Goal: Task Accomplishment & Management: Complete application form

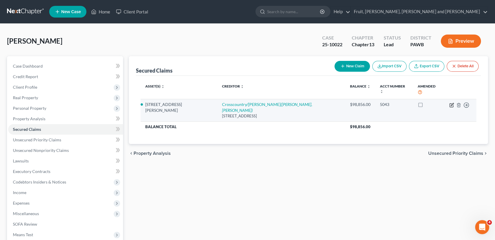
click at [451, 103] on icon "button" at bounding box center [451, 105] width 5 height 5
select select "36"
select select "10"
select select "0"
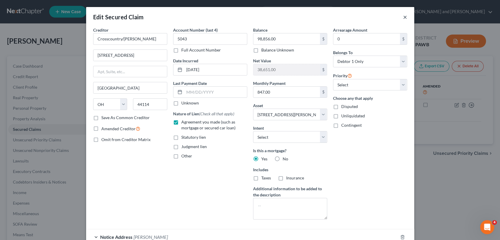
click at [404, 17] on button "×" at bounding box center [405, 16] width 4 height 7
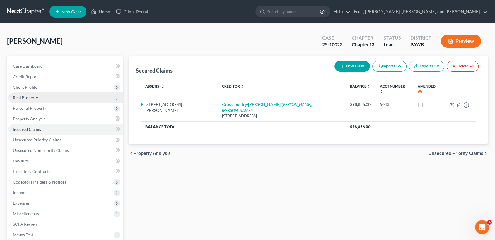
click at [24, 99] on span "Real Property" at bounding box center [25, 97] width 25 height 5
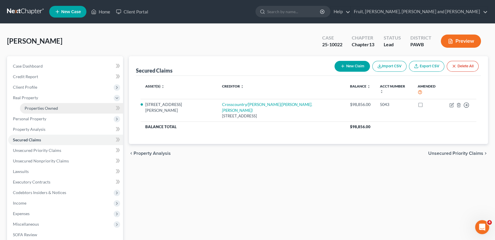
click at [34, 108] on span "Properties Owned" at bounding box center [41, 108] width 33 height 5
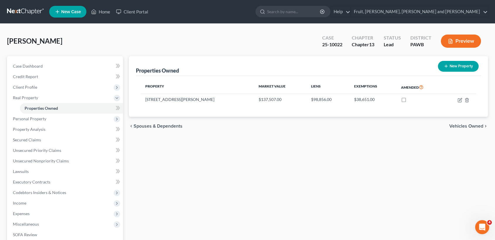
click at [463, 39] on button "Preview" at bounding box center [460, 41] width 40 height 13
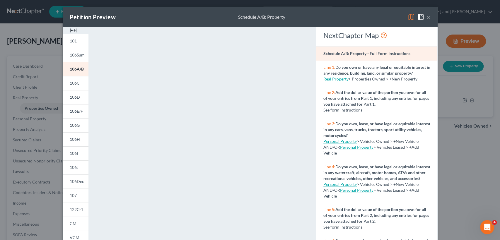
click at [316, 13] on div "Petition Preview Schedule A/B: Property ×" at bounding box center [250, 17] width 375 height 20
click at [426, 16] on button "×" at bounding box center [428, 16] width 4 height 7
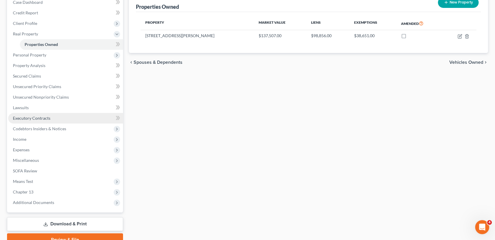
scroll to position [65, 0]
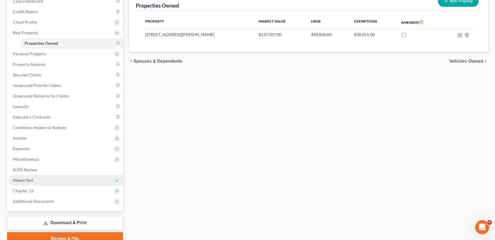
click at [28, 178] on span "Means Test" at bounding box center [23, 180] width 20 height 5
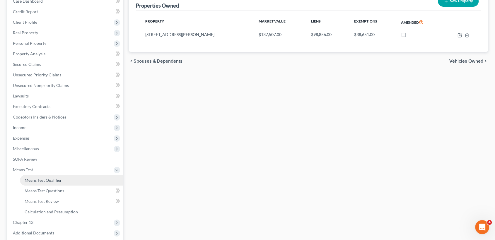
click at [42, 178] on span "Means Test Qualifier" at bounding box center [43, 180] width 37 height 5
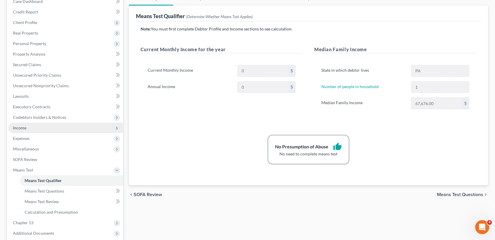
scroll to position [65, 0]
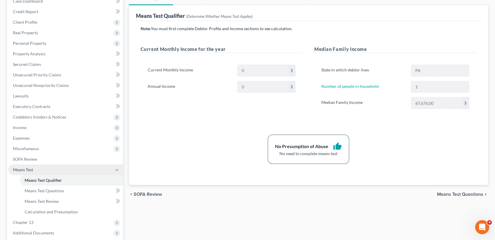
click at [29, 171] on span "Means Test" at bounding box center [23, 169] width 20 height 5
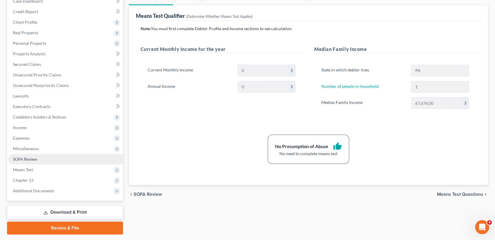
click at [26, 158] on span "SOFA Review" at bounding box center [25, 159] width 24 height 5
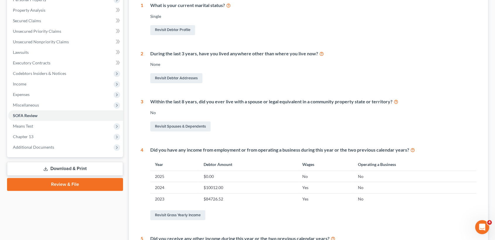
scroll to position [5, 0]
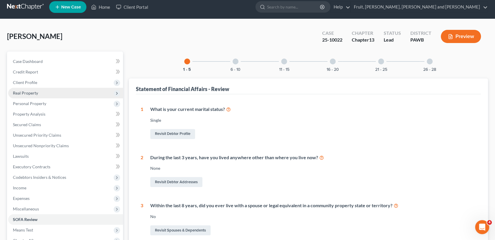
click at [33, 92] on span "Real Property" at bounding box center [25, 92] width 25 height 5
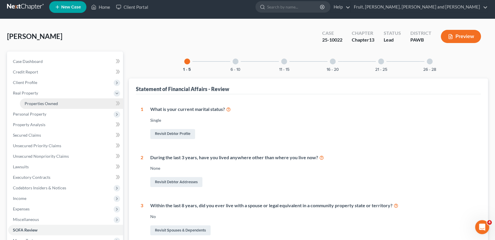
click at [35, 105] on link "Properties Owned" at bounding box center [71, 103] width 103 height 11
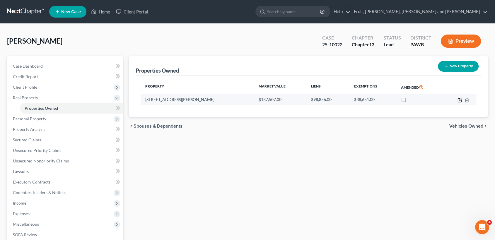
click at [459, 100] on icon "button" at bounding box center [460, 99] width 3 height 3
select select "39"
select select "0"
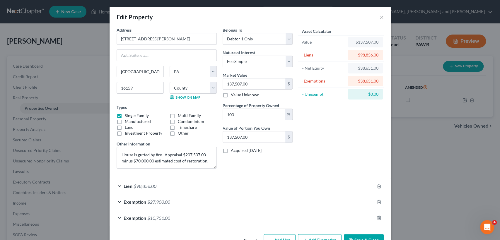
click at [375, 16] on div "Edit Property ×" at bounding box center [249, 17] width 281 height 20
click at [379, 16] on button "×" at bounding box center [381, 16] width 4 height 7
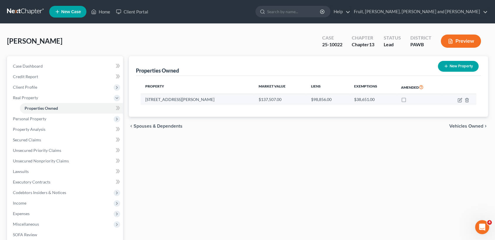
click at [409, 101] on label at bounding box center [409, 101] width 0 height 0
click at [411, 100] on input "checkbox" at bounding box center [413, 99] width 4 height 4
checkbox input "true"
click at [461, 98] on icon "button" at bounding box center [459, 100] width 5 height 5
select select "39"
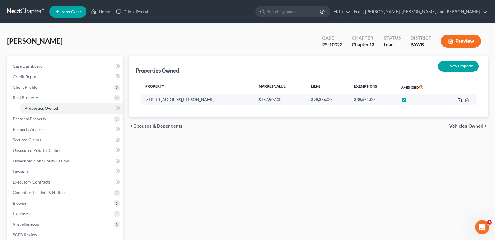
select select "42"
select select "0"
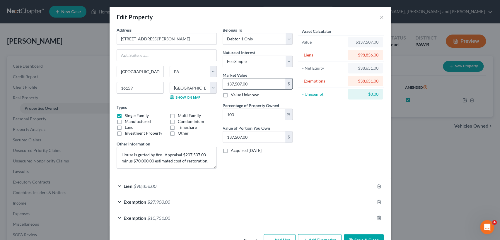
click at [260, 85] on input "137,507.00" at bounding box center [254, 83] width 62 height 11
click at [267, 169] on div "Belongs To * Select Debtor 1 Only Debtor 2 Only Debtor 1 And Debtor 2 Only At L…" at bounding box center [257, 100] width 76 height 146
drag, startPoint x: 119, startPoint y: 155, endPoint x: 222, endPoint y: 166, distance: 103.5
click at [222, 166] on div "Address * [GEOGRAPHIC_DATA][PERSON_NAME] [GEOGRAPHIC_DATA] [US_STATE][GEOGRAPHI…" at bounding box center [205, 100] width 182 height 146
type textarea "House has been damaged by fire and has not been repaired."
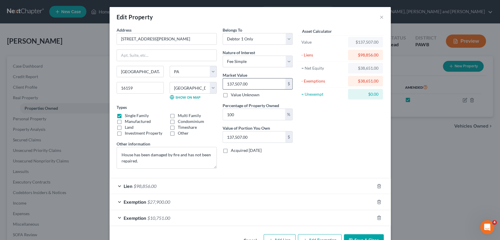
click at [248, 85] on input "137,507.00" at bounding box center [254, 83] width 62 height 11
type input "0"
type input "7"
type input "7.00"
type input "77"
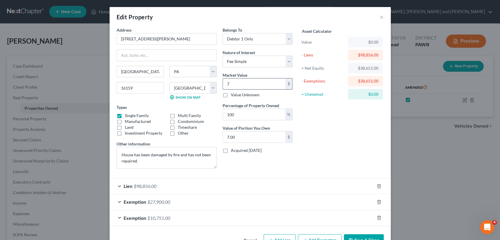
type input "77.00"
type input "770"
type input "770.00"
type input "7700"
type input "7,700.00"
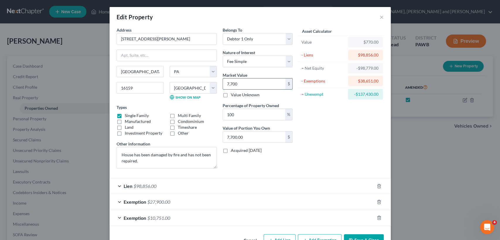
type input "7,7000"
type input "77,000.00"
click at [270, 177] on form "Address * [GEOGRAPHIC_DATA][PERSON_NAME] [GEOGRAPHIC_DATA] [US_STATE][GEOGRAPHI…" at bounding box center [249, 126] width 267 height 199
click at [152, 186] on span "$98,856.00" at bounding box center [144, 186] width 23 height 6
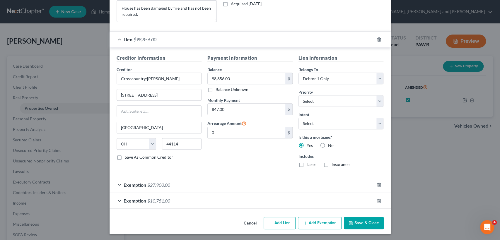
scroll to position [147, 0]
click at [140, 183] on span "Exemption" at bounding box center [134, 185] width 23 height 6
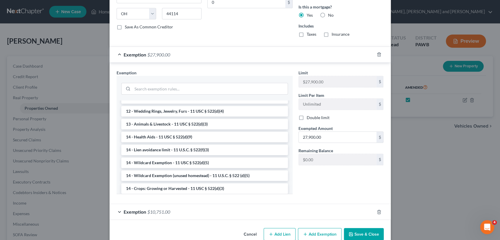
scroll to position [288, 0]
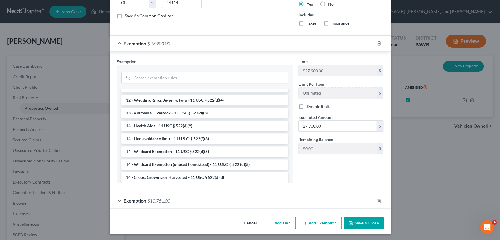
click at [156, 199] on span "$10,751.00" at bounding box center [158, 201] width 23 height 6
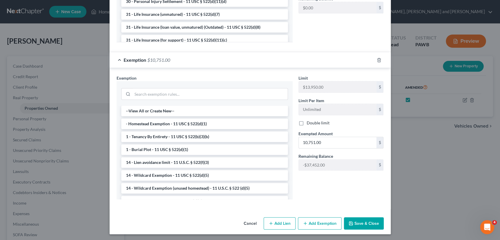
scroll to position [13, 0]
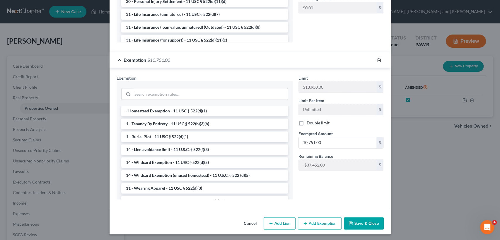
click at [377, 59] on icon "button" at bounding box center [378, 60] width 3 height 4
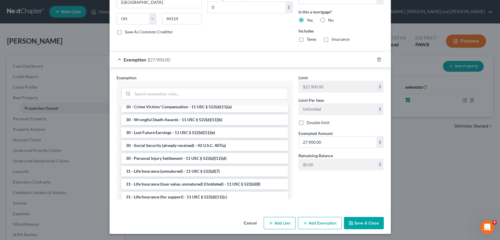
click at [358, 222] on button "Save & Close" at bounding box center [364, 223] width 40 height 12
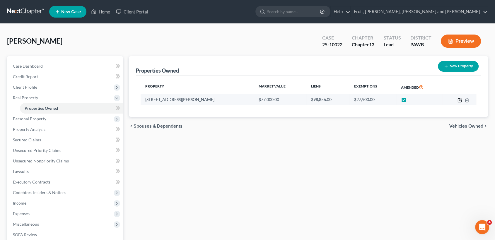
click at [460, 99] on icon "button" at bounding box center [459, 100] width 5 height 5
select select "39"
select select "42"
select select "0"
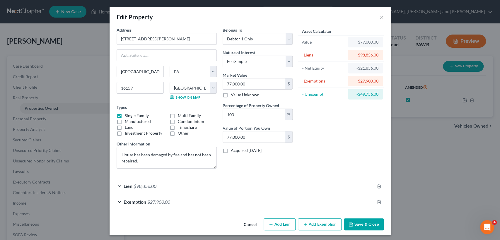
click at [181, 189] on div "Lien $98,856.00" at bounding box center [241, 186] width 265 height 16
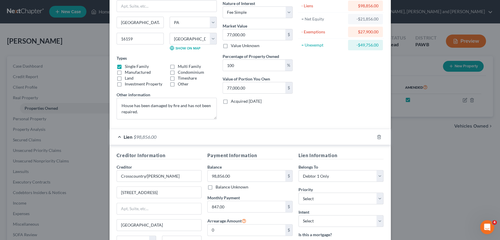
scroll to position [131, 0]
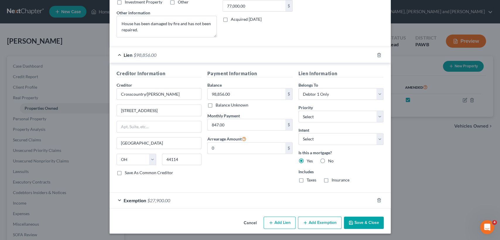
click at [167, 201] on span "$27,900.00" at bounding box center [158, 201] width 23 height 6
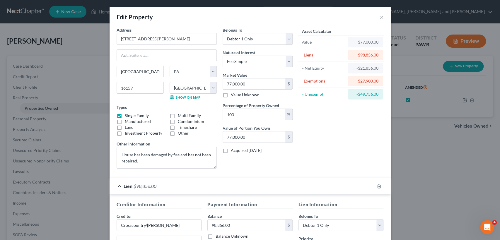
scroll to position [0, 0]
click at [411, 139] on div "Edit Property × Address * [GEOGRAPHIC_DATA][PERSON_NAME] [GEOGRAPHIC_DATA] [US_…" at bounding box center [250, 120] width 500 height 240
click at [379, 17] on button "×" at bounding box center [381, 16] width 4 height 7
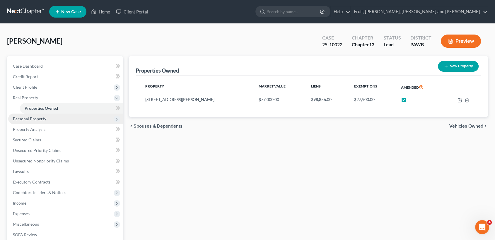
click at [25, 117] on span "Personal Property" at bounding box center [29, 118] width 33 height 5
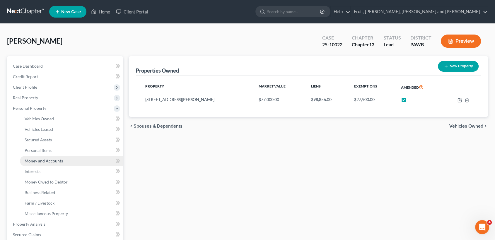
click at [54, 161] on span "Money and Accounts" at bounding box center [44, 160] width 38 height 5
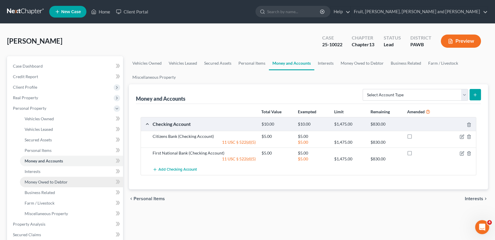
click at [54, 182] on span "Money Owed to Debtor" at bounding box center [46, 181] width 43 height 5
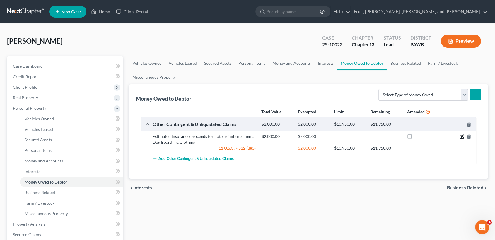
click at [461, 134] on icon "button" at bounding box center [461, 136] width 5 height 5
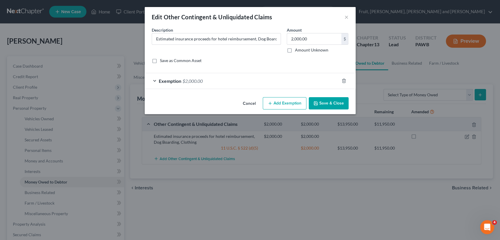
click at [212, 78] on div "Exemption $2,000.00" at bounding box center [242, 81] width 194 height 16
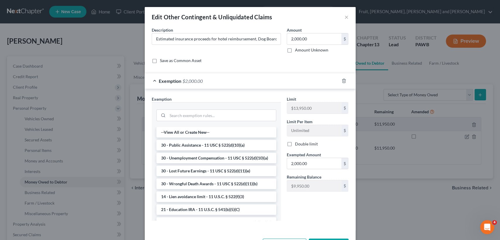
click at [373, 80] on div "Edit Other Contingent & Unliquidated Claims × An exemption set must first be se…" at bounding box center [250, 120] width 500 height 240
click at [344, 16] on button "×" at bounding box center [346, 16] width 4 height 7
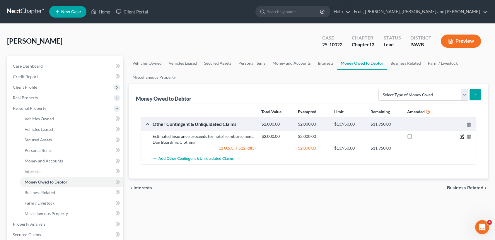
click at [462, 136] on icon "button" at bounding box center [462, 136] width 3 height 3
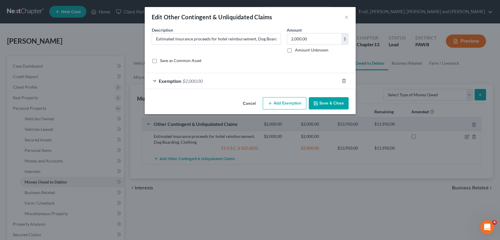
click at [185, 79] on span "$2,000.00" at bounding box center [192, 81] width 20 height 6
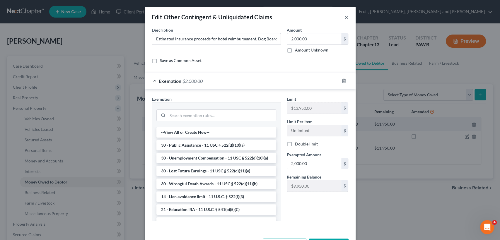
click at [345, 18] on button "×" at bounding box center [346, 16] width 4 height 7
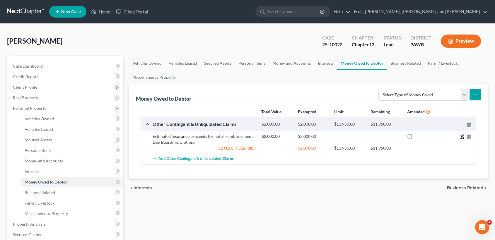
click at [461, 136] on icon "button" at bounding box center [462, 136] width 3 height 3
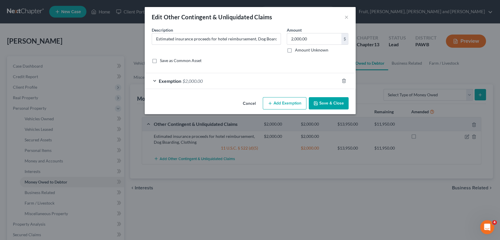
click at [284, 104] on button "Add Exemption" at bounding box center [284, 103] width 44 height 12
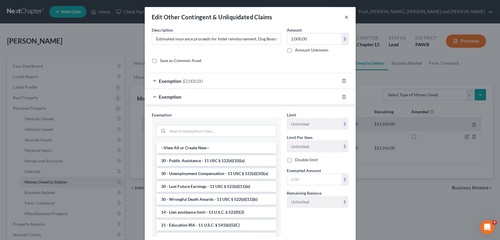
click at [345, 18] on button "×" at bounding box center [346, 16] width 4 height 7
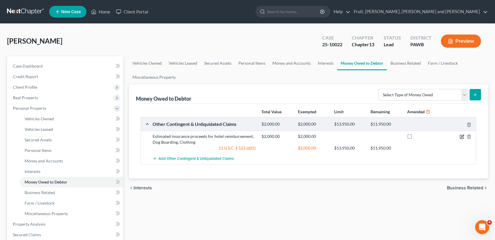
click at [462, 135] on icon "button" at bounding box center [461, 136] width 5 height 5
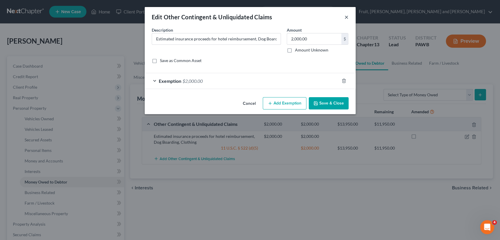
click at [345, 18] on button "×" at bounding box center [346, 16] width 4 height 7
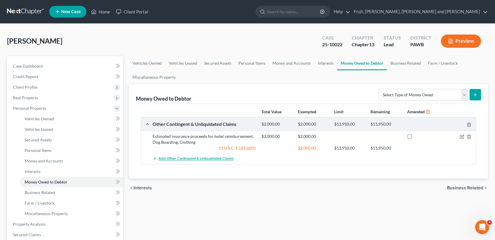
click at [228, 159] on span "Add Other Contingent & Unliquidated Claims" at bounding box center [195, 159] width 75 height 5
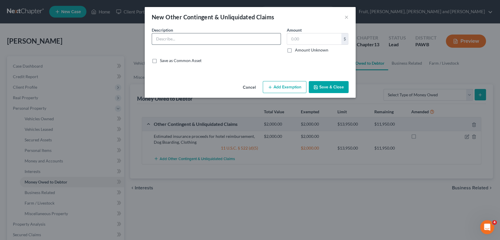
click at [206, 42] on input "text" at bounding box center [216, 38] width 128 height 11
type input "Estimated insurance proceeds from 2024"
click at [313, 41] on input "text" at bounding box center [314, 38] width 54 height 11
type input "103,000.00"
click at [235, 38] on input "Estimated insurance proceeds from 2024" at bounding box center [216, 38] width 128 height 11
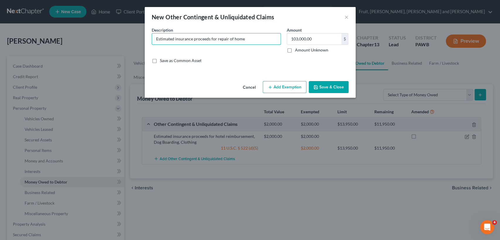
type input "Estimated insurance proceeds for repair of home"
click at [283, 87] on button "Add Exemption" at bounding box center [284, 87] width 44 height 12
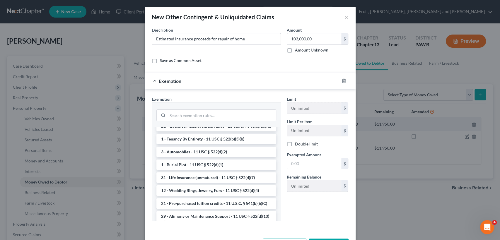
scroll to position [97, 0]
click at [212, 169] on li "1 - Burial Plot - 11 USC § 522(d)(1)" at bounding box center [216, 163] width 120 height 11
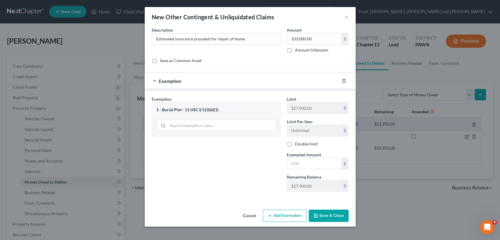
click at [218, 111] on div "1 - Burial Plot - 11 USC § 522(d)(1)" at bounding box center [216, 110] width 120 height 6
click at [199, 111] on div "1 - Burial Plot - 11 USC § 522(d)(1)" at bounding box center [216, 110] width 120 height 6
click at [201, 126] on input "search" at bounding box center [221, 125] width 108 height 11
type input "d"
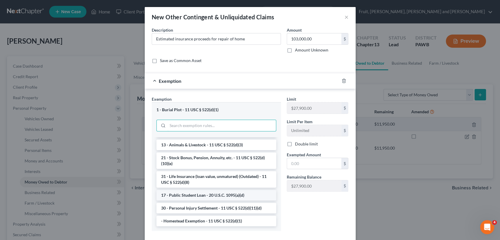
scroll to position [32, 0]
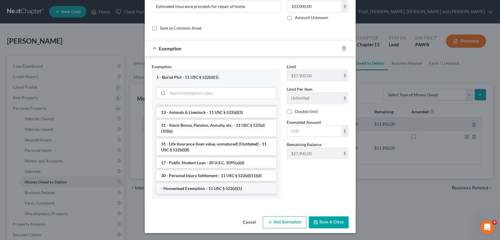
click at [228, 188] on li "- Homestead Exemption - 11 USC § 522(d)(1)" at bounding box center [216, 188] width 120 height 11
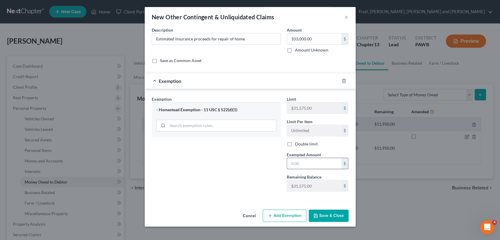
click at [309, 164] on input "text" at bounding box center [314, 163] width 54 height 11
type input "31,575.00"
click at [209, 177] on div "Exemption Set must be selected for CA. Exemption * - Homestead Exemption - 11 U…" at bounding box center [216, 146] width 135 height 100
click at [329, 218] on button "Save & Close" at bounding box center [328, 216] width 40 height 12
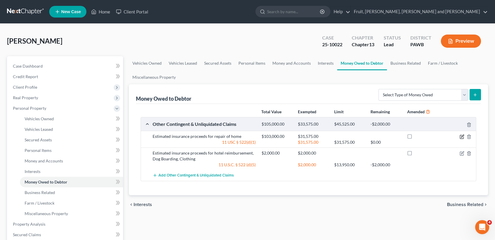
click at [462, 135] on icon "button" at bounding box center [461, 136] width 5 height 5
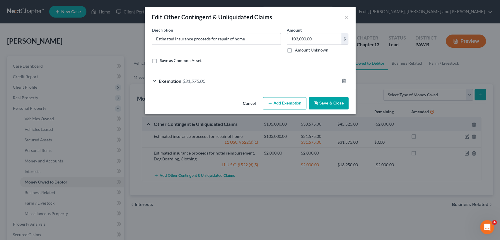
click at [182, 80] on span "$31,575.00" at bounding box center [193, 81] width 23 height 6
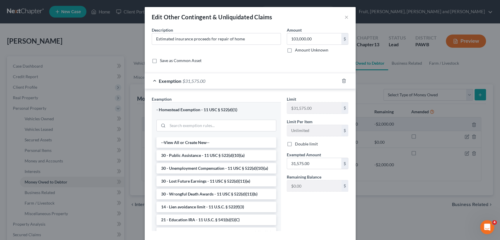
click at [204, 80] on div "Exemption $31,575.00" at bounding box center [242, 81] width 194 height 16
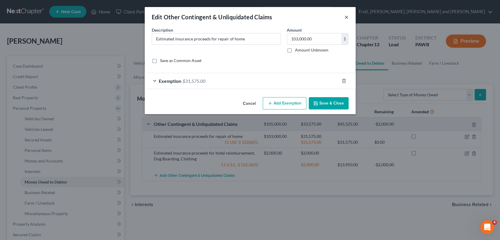
click at [345, 15] on button "×" at bounding box center [346, 16] width 4 height 7
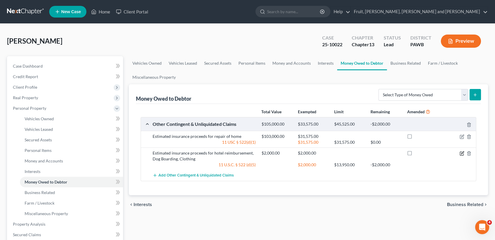
click at [461, 153] on icon "button" at bounding box center [462, 152] width 3 height 3
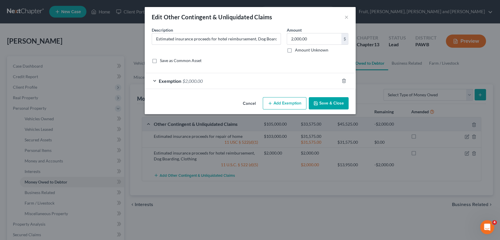
click at [196, 81] on span "$2,000.00" at bounding box center [192, 81] width 20 height 6
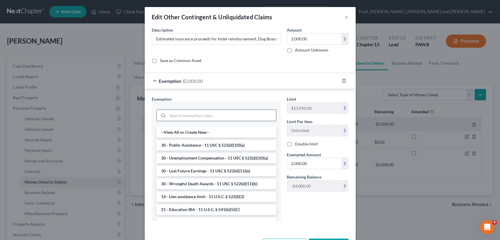
click at [184, 116] on input "search" at bounding box center [221, 115] width 108 height 11
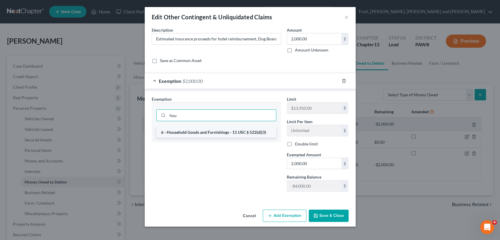
type input "hou"
click at [259, 132] on li "6 - Household Goods and Furnishings - 11 USC § 522(d)(3)" at bounding box center [216, 132] width 120 height 11
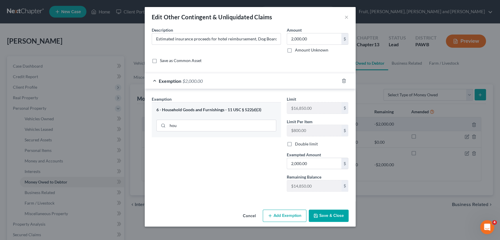
click at [336, 217] on button "Save & Close" at bounding box center [328, 216] width 40 height 12
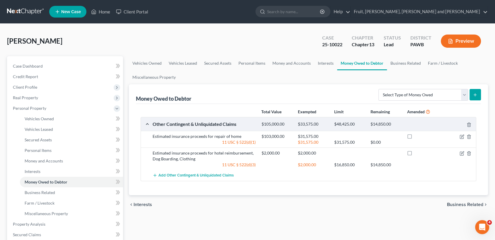
click at [390, 124] on div "$14,850.00" at bounding box center [385, 124] width 36 height 6
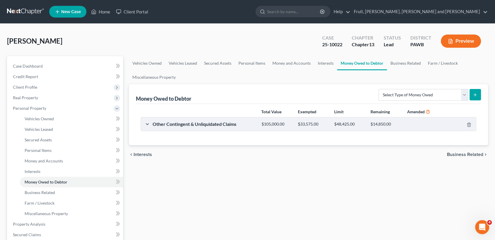
click at [390, 124] on div "$14,850.00" at bounding box center [385, 124] width 36 height 6
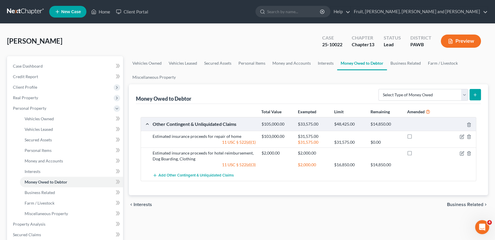
click at [453, 42] on button "Preview" at bounding box center [460, 41] width 40 height 13
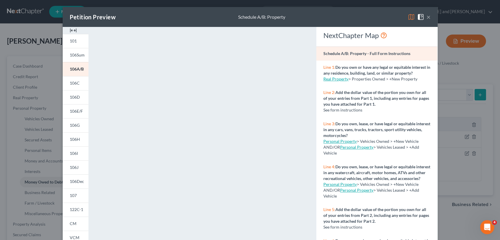
click at [427, 17] on button "×" at bounding box center [428, 16] width 4 height 7
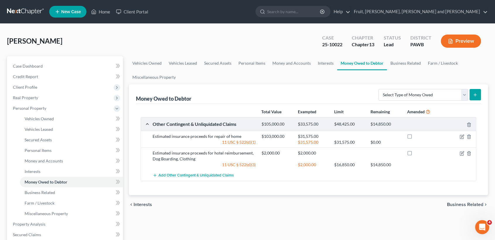
click at [228, 124] on div "Other Contingent & Unliquidated Claims" at bounding box center [204, 124] width 109 height 6
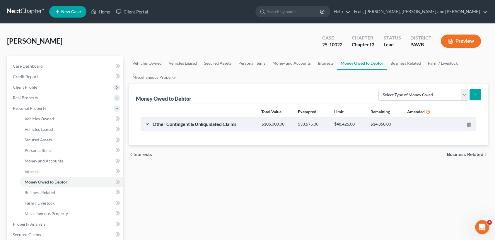
click at [228, 124] on div "Other Contingent & Unliquidated Claims" at bounding box center [204, 124] width 109 height 6
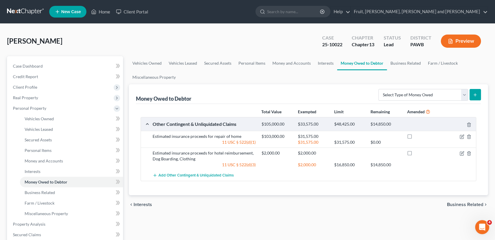
click at [310, 125] on div "$33,575.00" at bounding box center [313, 124] width 36 height 6
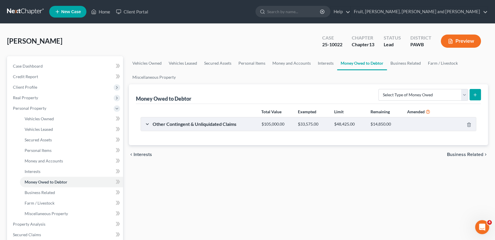
click at [310, 125] on div "$33,575.00" at bounding box center [313, 124] width 36 height 6
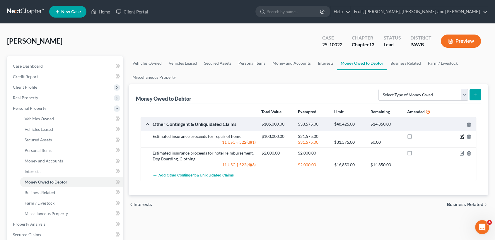
click at [460, 138] on icon "button" at bounding box center [461, 136] width 5 height 5
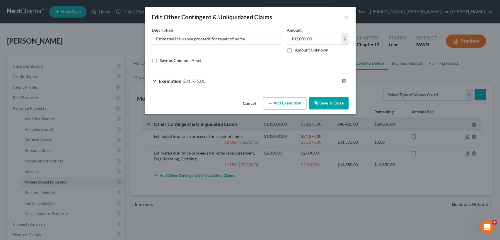
click at [196, 80] on span "$31,575.00" at bounding box center [193, 81] width 23 height 6
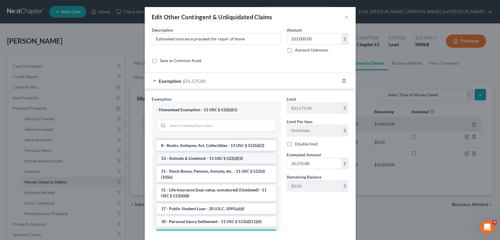
scroll to position [423, 0]
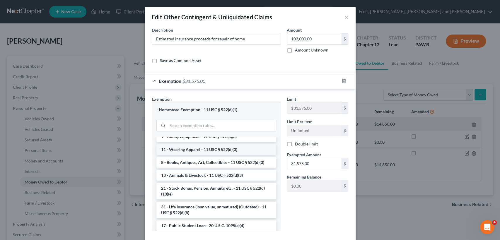
click at [212, 155] on li "11 - Wearing Apparel - 11 USC § 522(d)(3)" at bounding box center [216, 149] width 120 height 11
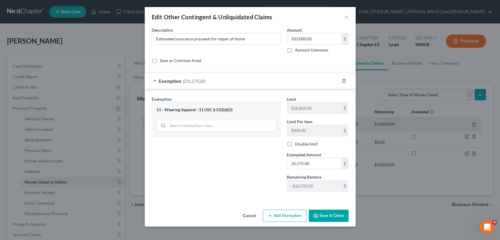
click at [195, 108] on div "11 - Wearing Apparel - 11 USC § 522(d)(3)" at bounding box center [216, 110] width 120 height 6
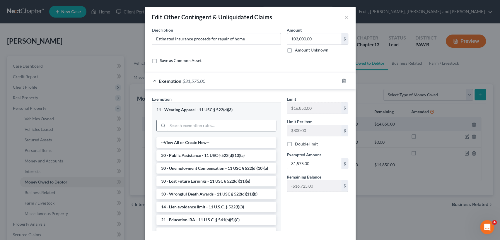
click at [193, 127] on input "search" at bounding box center [221, 125] width 108 height 11
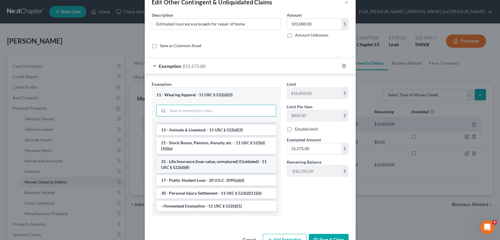
scroll to position [32, 0]
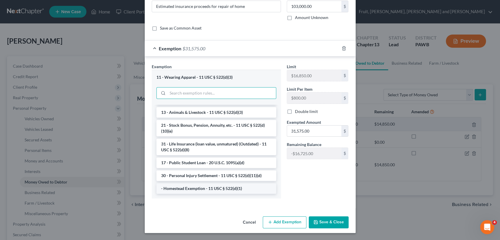
click at [212, 190] on li "- Homestead Exemption - 11 USC § 522(d)(1)" at bounding box center [216, 188] width 120 height 11
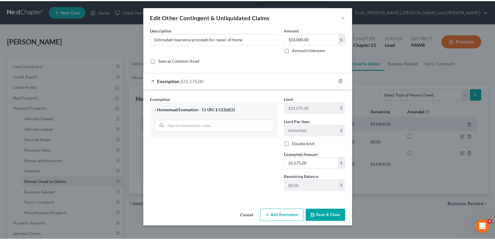
scroll to position [0, 0]
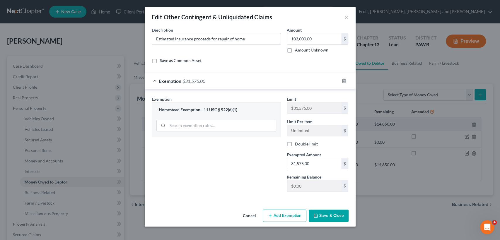
click at [228, 109] on div "- Homestead Exemption - 11 USC § 522(d)(1)" at bounding box center [216, 110] width 120 height 6
click at [232, 164] on div "Exemption Set must be selected for CA. Exemption * - Homestead Exemption - 11 U…" at bounding box center [216, 146] width 135 height 100
click at [326, 215] on button "Save & Close" at bounding box center [328, 216] width 40 height 12
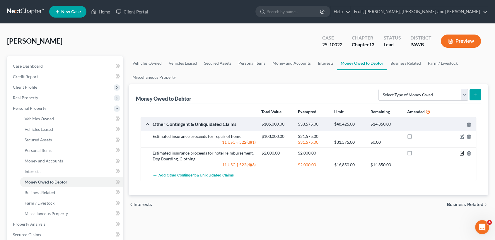
click at [462, 152] on icon "button" at bounding box center [461, 153] width 5 height 5
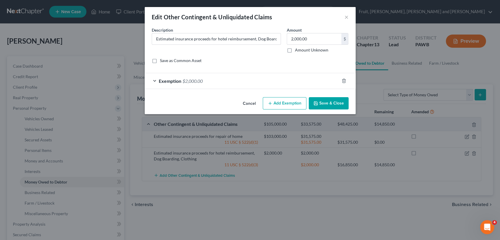
click at [197, 80] on span "$2,000.00" at bounding box center [192, 81] width 20 height 6
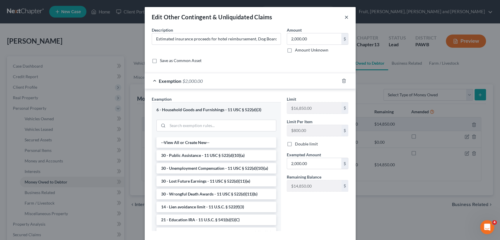
click at [344, 17] on button "×" at bounding box center [346, 16] width 4 height 7
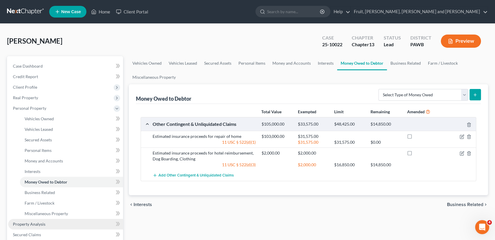
click at [36, 224] on span "Property Analysis" at bounding box center [29, 224] width 32 height 5
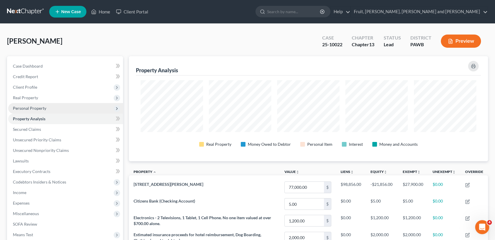
click at [35, 107] on span "Personal Property" at bounding box center [29, 108] width 33 height 5
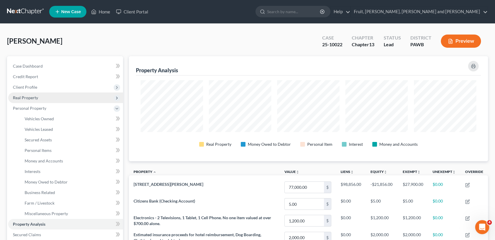
click at [28, 98] on span "Real Property" at bounding box center [25, 97] width 25 height 5
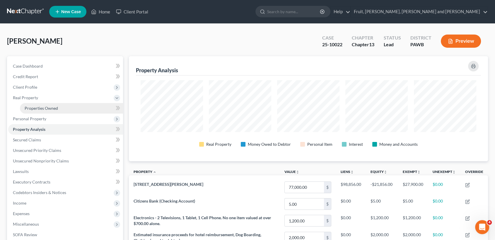
click at [28, 108] on span "Properties Owned" at bounding box center [41, 108] width 33 height 5
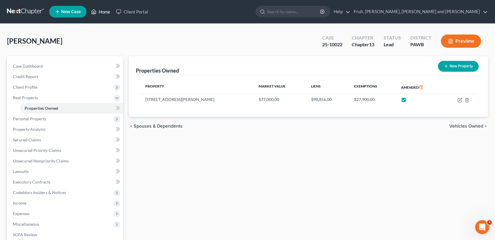
click at [104, 13] on link "Home" at bounding box center [100, 11] width 25 height 11
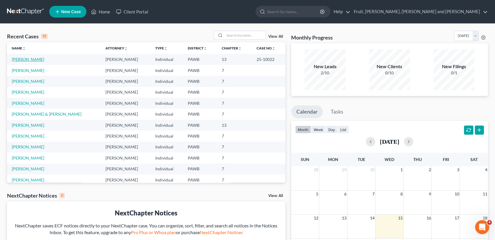
click at [31, 59] on link "[PERSON_NAME]" at bounding box center [28, 59] width 32 height 5
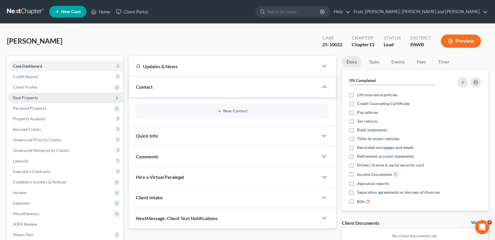
click at [23, 97] on span "Real Property" at bounding box center [25, 97] width 25 height 5
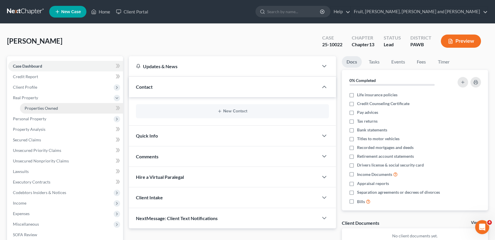
click at [31, 109] on span "Properties Owned" at bounding box center [41, 108] width 33 height 5
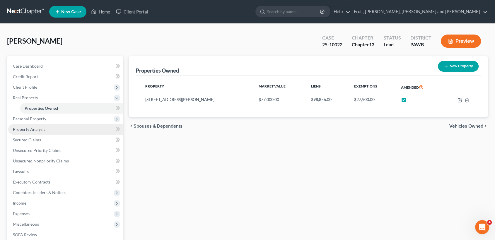
click at [28, 129] on span "Property Analysis" at bounding box center [29, 129] width 32 height 5
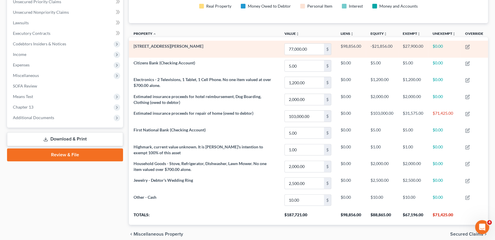
scroll to position [162, 0]
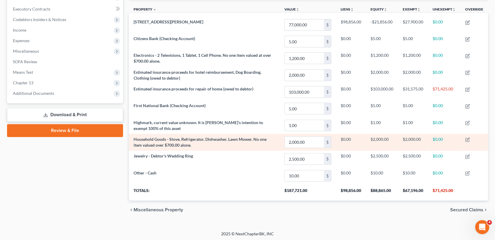
click at [186, 145] on span "Household Goods - Stove, Refrigerator, Dishwasher, Lawn Mower. No one item valu…" at bounding box center [199, 142] width 133 height 11
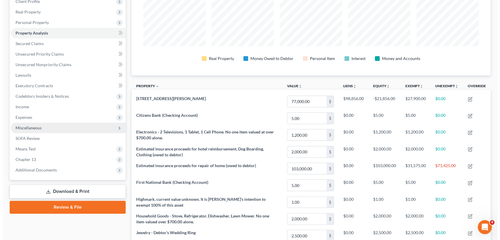
scroll to position [0, 0]
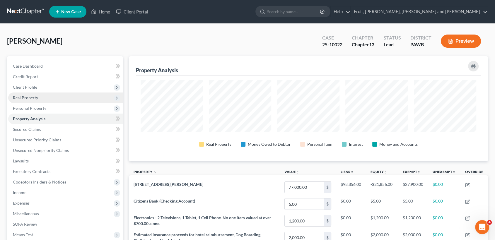
click at [26, 96] on span "Real Property" at bounding box center [25, 97] width 25 height 5
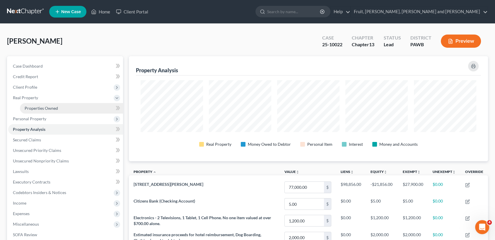
click at [44, 109] on span "Properties Owned" at bounding box center [41, 108] width 33 height 5
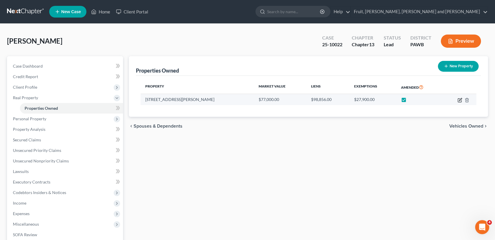
click at [460, 97] on td at bounding box center [459, 99] width 34 height 11
click at [459, 99] on icon "button" at bounding box center [459, 100] width 5 height 5
select select "39"
select select "42"
select select "0"
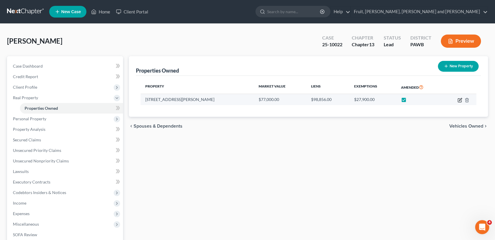
select select "0"
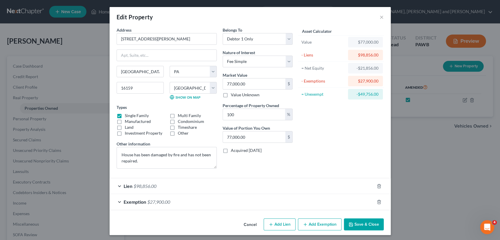
click at [157, 186] on div "Lien $98,856.00" at bounding box center [241, 186] width 265 height 16
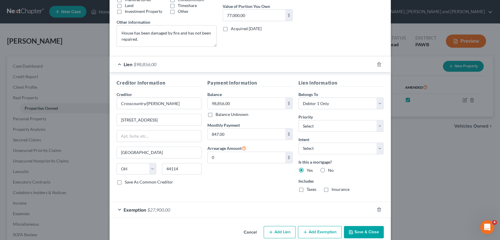
scroll to position [130, 0]
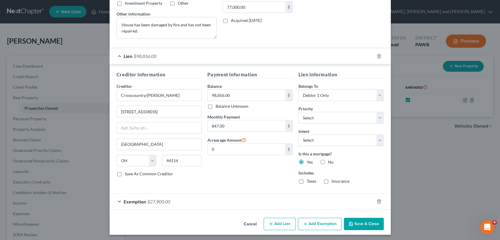
click at [155, 200] on span "$27,900.00" at bounding box center [158, 202] width 23 height 6
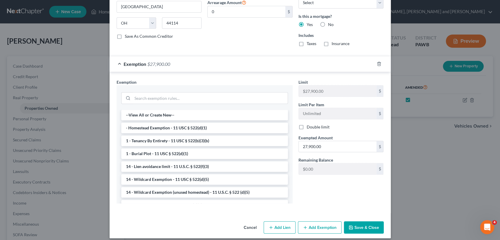
scroll to position [272, 0]
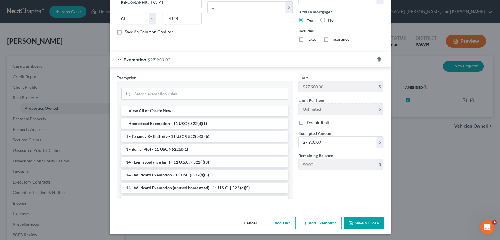
click at [152, 59] on span "$27,900.00" at bounding box center [158, 60] width 23 height 6
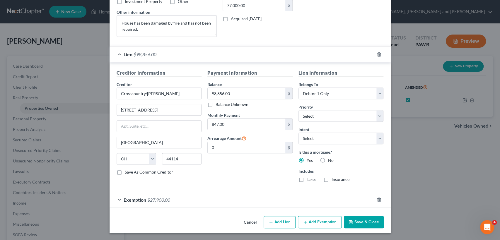
scroll to position [131, 0]
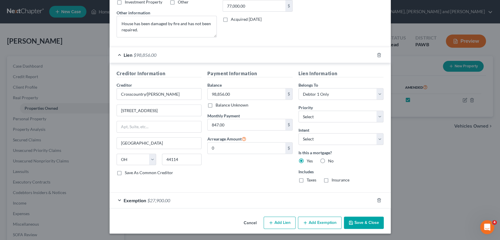
click at [152, 198] on span "$27,900.00" at bounding box center [158, 201] width 23 height 6
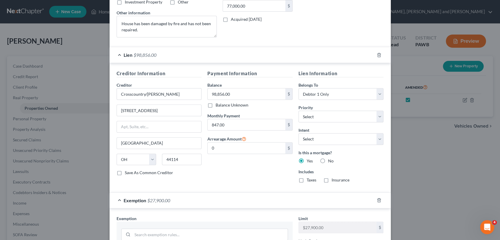
scroll to position [272, 0]
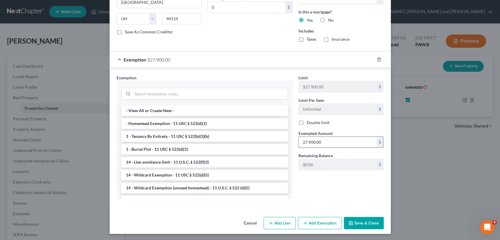
click at [328, 141] on input "27,900.00" at bounding box center [337, 142] width 78 height 11
click at [353, 222] on button "Save & Close" at bounding box center [364, 223] width 40 height 12
click at [307, 142] on input "text" at bounding box center [337, 142] width 78 height 11
type input "0.00"
click at [366, 220] on button "Save & Close" at bounding box center [364, 223] width 40 height 12
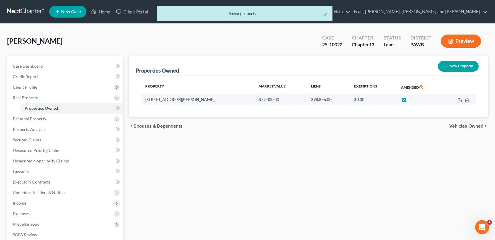
click at [457, 98] on td at bounding box center [459, 99] width 34 height 11
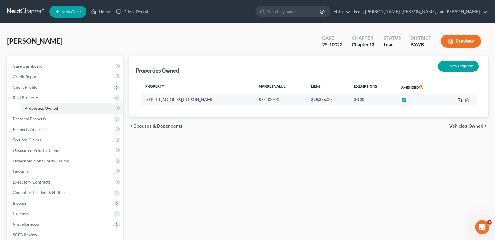
click at [458, 98] on icon "button" at bounding box center [459, 100] width 5 height 5
select select "39"
select select "42"
select select "0"
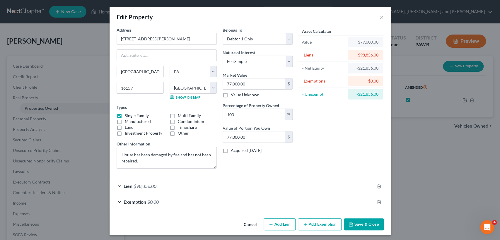
click at [149, 188] on span "$98,856.00" at bounding box center [144, 186] width 23 height 6
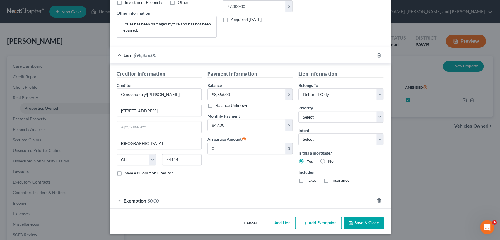
scroll to position [131, 0]
click at [144, 198] on div "Exemption $0.00" at bounding box center [241, 201] width 265 height 16
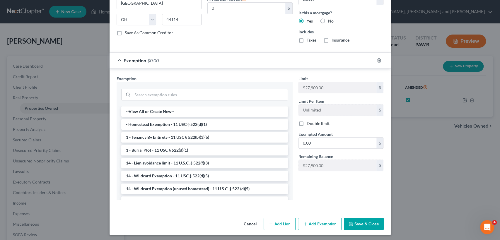
scroll to position [272, 0]
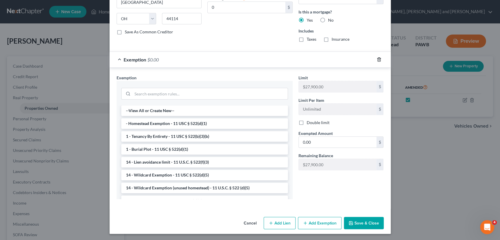
click at [377, 60] on icon "button" at bounding box center [378, 59] width 5 height 5
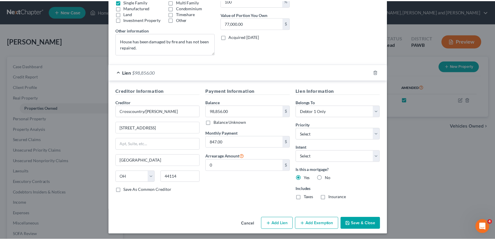
scroll to position [115, 0]
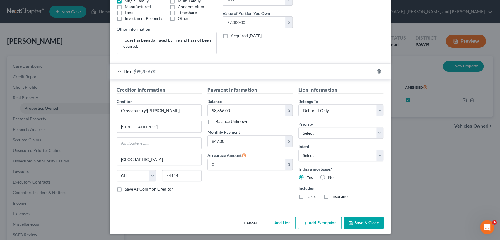
click at [354, 224] on button "Save & Close" at bounding box center [364, 223] width 40 height 12
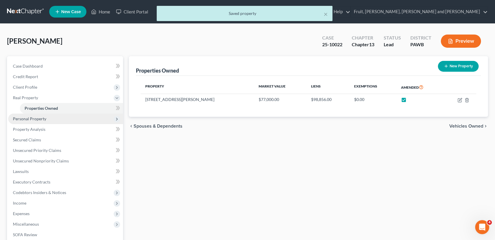
click at [23, 120] on span "Personal Property" at bounding box center [29, 118] width 33 height 5
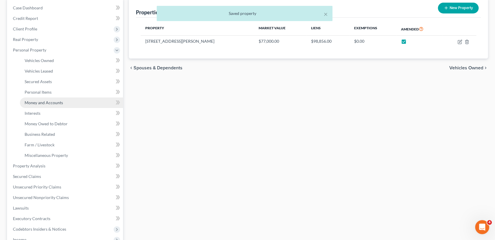
scroll to position [65, 0]
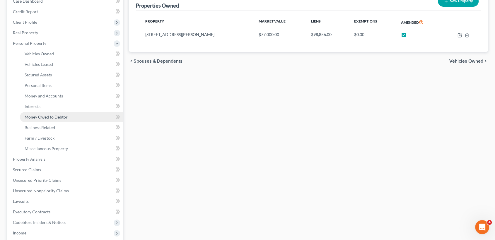
click at [43, 115] on span "Money Owed to Debtor" at bounding box center [46, 116] width 43 height 5
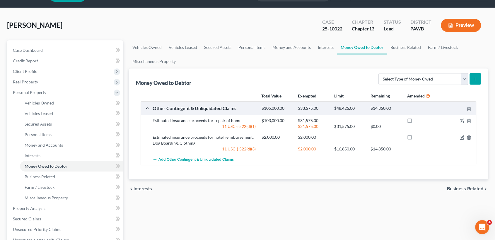
scroll to position [32, 0]
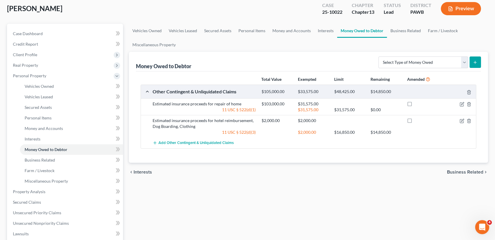
click at [311, 93] on div "$33,575.00" at bounding box center [313, 92] width 36 height 6
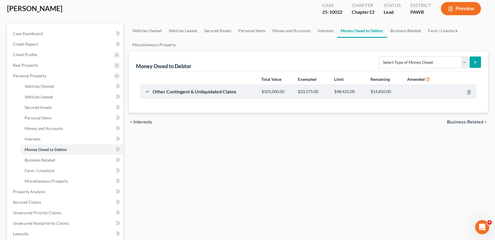
click at [311, 93] on div "$33,575.00" at bounding box center [313, 92] width 36 height 6
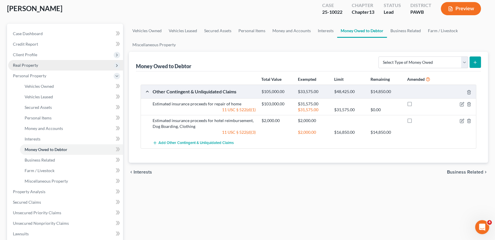
click at [32, 66] on span "Real Property" at bounding box center [25, 65] width 25 height 5
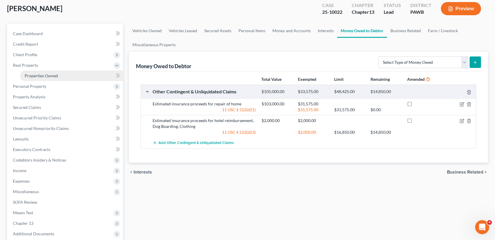
click at [35, 75] on span "Properties Owned" at bounding box center [41, 75] width 33 height 5
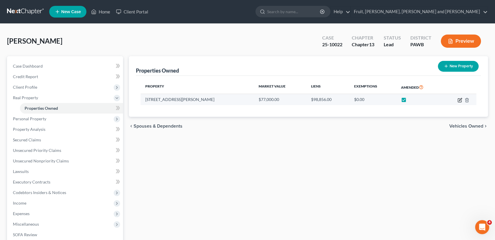
click at [457, 98] on icon "button" at bounding box center [459, 100] width 4 height 4
select select "39"
select select "42"
select select "0"
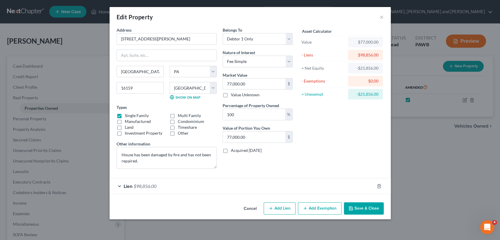
click at [165, 185] on div "Lien $98,856.00" at bounding box center [241, 186] width 265 height 16
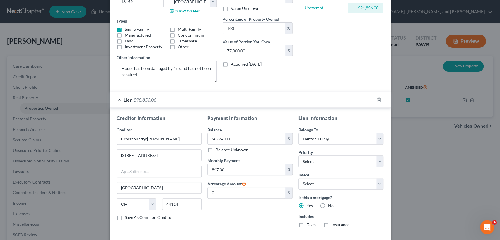
scroll to position [115, 0]
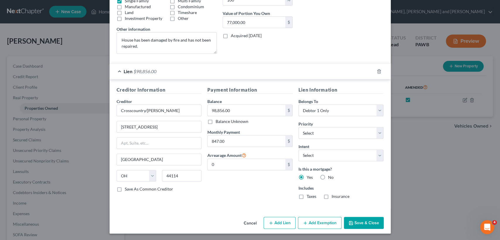
click at [314, 219] on button "Add Exemption" at bounding box center [320, 223] width 44 height 12
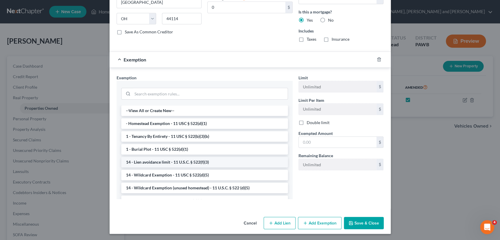
scroll to position [32, 0]
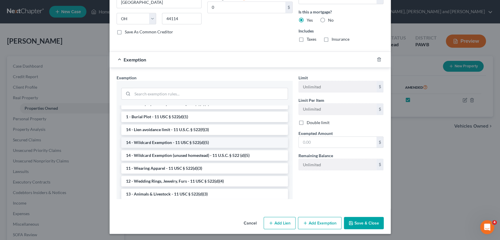
click at [169, 140] on li "14 - Wildcard Exemption - 11 USC § 522(d)(5)" at bounding box center [204, 142] width 167 height 11
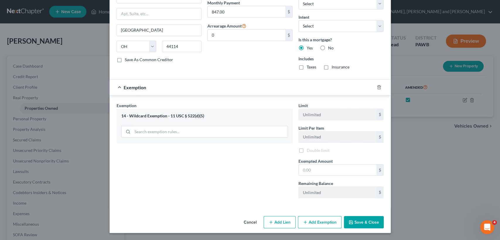
scroll to position [243, 0]
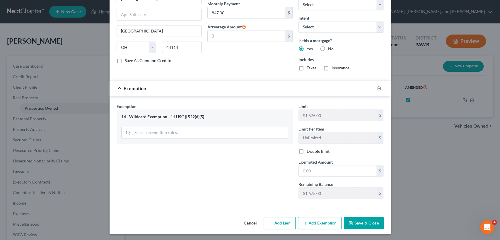
click at [177, 114] on div "14 - Wildcard Exemption - 11 USC § 522(d)(5)" at bounding box center [204, 117] width 167 height 6
click at [197, 130] on div "14 - Wildcard Exemption - 11 USC § 522(d)(5)" at bounding box center [204, 126] width 176 height 35
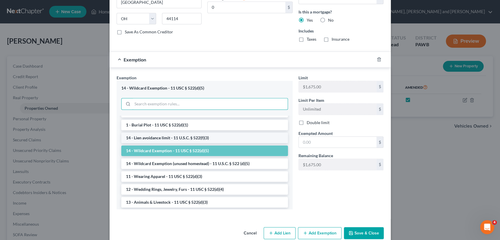
scroll to position [0, 0]
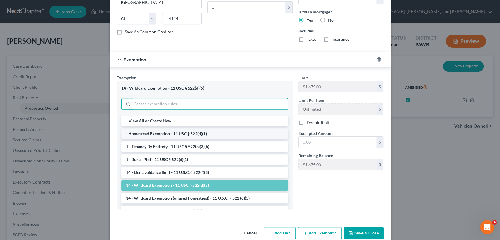
click at [199, 136] on li "- Homestead Exemption - 11 USC § 522(d)(1)" at bounding box center [204, 133] width 167 height 11
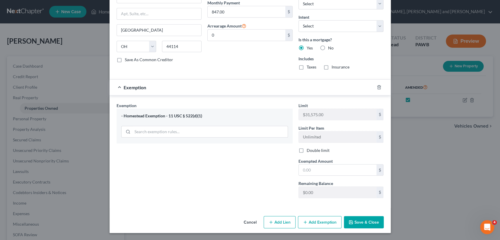
scroll to position [243, 0]
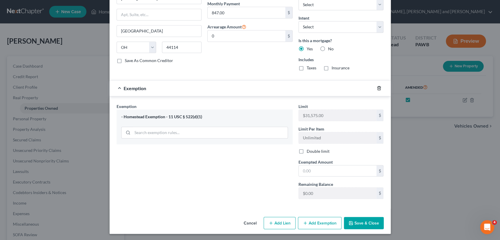
click at [377, 87] on icon "button" at bounding box center [378, 88] width 3 height 4
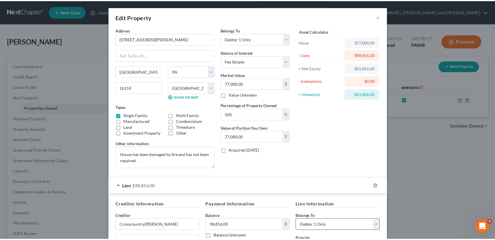
scroll to position [115, 0]
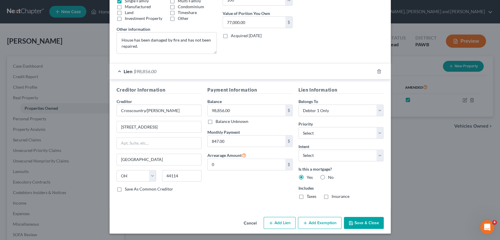
click at [368, 221] on button "Save & Close" at bounding box center [364, 223] width 40 height 12
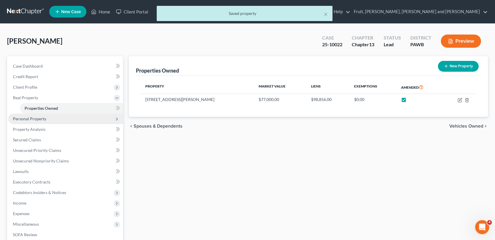
click at [35, 120] on span "Personal Property" at bounding box center [29, 118] width 33 height 5
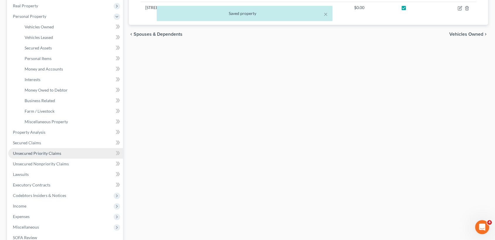
scroll to position [97, 0]
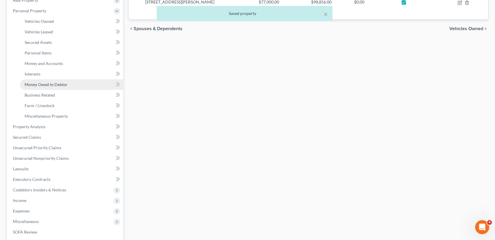
click at [48, 85] on span "Money Owed to Debtor" at bounding box center [46, 84] width 43 height 5
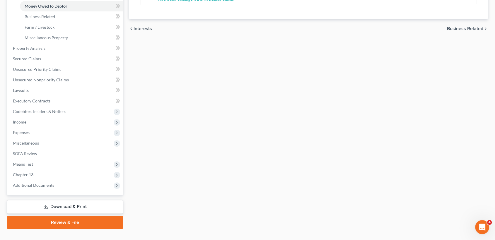
scroll to position [187, 0]
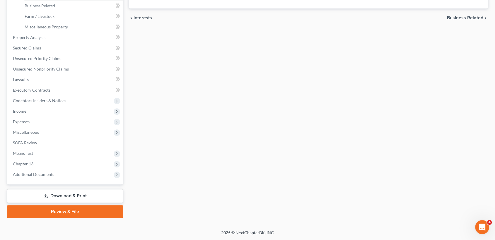
click at [63, 195] on link "Download & Print" at bounding box center [65, 196] width 116 height 14
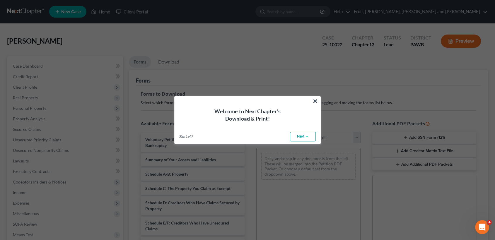
click at [310, 133] on link "Next →" at bounding box center [303, 136] width 26 height 9
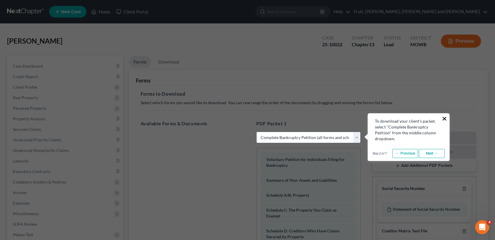
click at [445, 118] on button "×" at bounding box center [444, 118] width 6 height 9
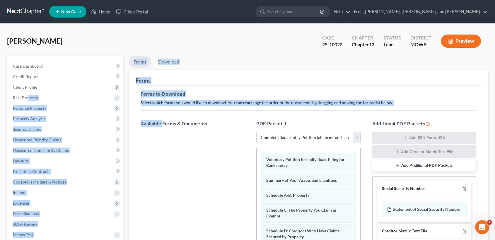
drag, startPoint x: 29, startPoint y: 96, endPoint x: 161, endPoint y: 123, distance: 135.4
click at [161, 123] on div "Petition Navigation Case Dashboard Payments Invoices Payments Payments Credit R…" at bounding box center [247, 198] width 486 height 284
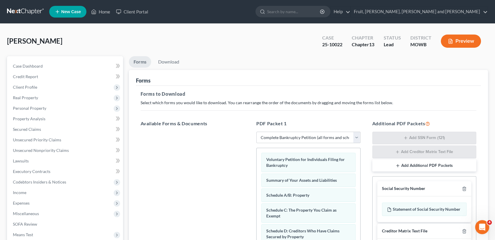
click at [238, 35] on div "[PERSON_NAME] Upgraded Case 25-10022 Chapter Chapter 13 Status [GEOGRAPHIC_DATA…" at bounding box center [247, 43] width 480 height 25
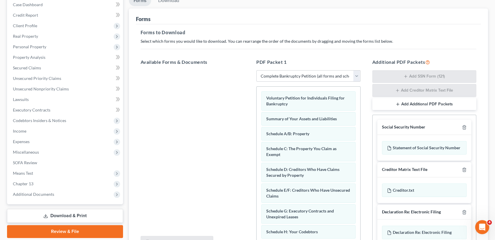
scroll to position [65, 0]
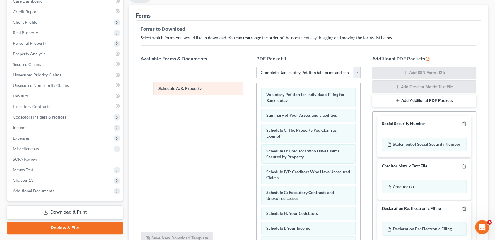
drag, startPoint x: 297, startPoint y: 129, endPoint x: 190, endPoint y: 88, distance: 115.3
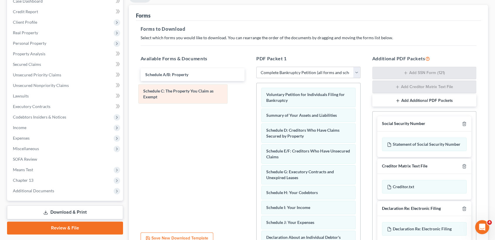
drag, startPoint x: 320, startPoint y: 131, endPoint x: 198, endPoint y: 92, distance: 128.8
click at [256, 92] on div "Schedule C: The Property You Claim as Exempt Voluntary Petition for Individuals…" at bounding box center [308, 236] width 104 height 307
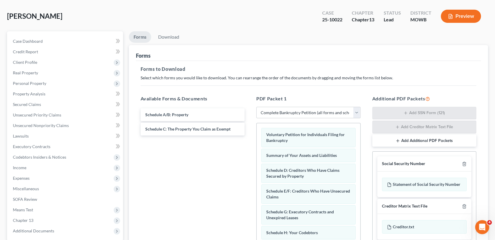
scroll to position [24, 0]
click at [306, 110] on select "Choose Default Petition PDF Packet Complete Bankruptcy Petition (all forms and …" at bounding box center [308, 114] width 104 height 12
select select "2"
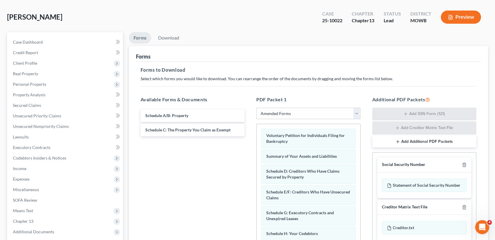
click at [256, 108] on select "Choose Default Petition PDF Packet Complete Bankruptcy Petition (all forms and …" at bounding box center [308, 114] width 104 height 12
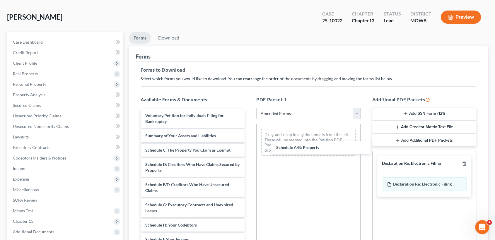
drag, startPoint x: 184, startPoint y: 150, endPoint x: 289, endPoint y: 155, distance: 105.2
click at [249, 147] on div "Schedule A/B: Property Voluntary Petition for Individuals Filing for Bankruptcy…" at bounding box center [193, 243] width 114 height 269
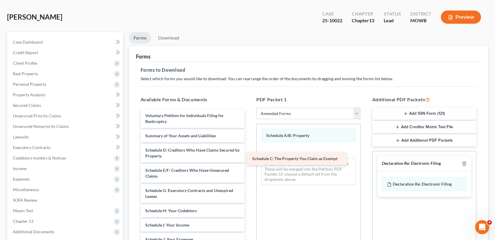
drag, startPoint x: 210, startPoint y: 146, endPoint x: 317, endPoint y: 155, distance: 107.2
click at [249, 155] on div "Schedule C: The Property You Claim as Exempt Voluntary Petition for Individuals…" at bounding box center [193, 236] width 114 height 255
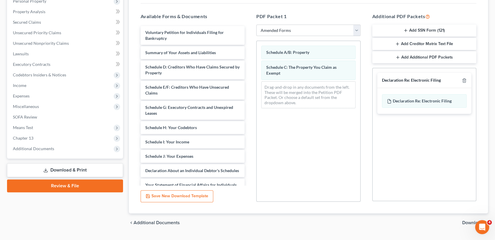
scroll to position [121, 0]
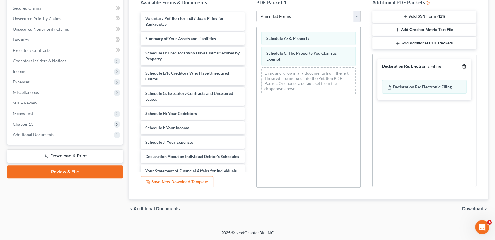
click at [465, 66] on icon "button" at bounding box center [463, 66] width 5 height 5
click at [471, 209] on span "Download" at bounding box center [472, 208] width 21 height 5
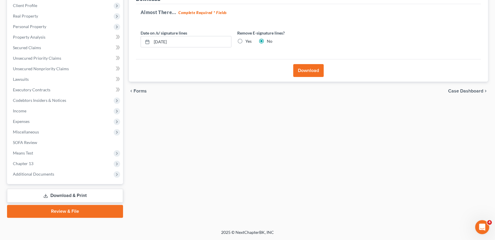
scroll to position [81, 0]
click at [314, 71] on button "Download" at bounding box center [308, 70] width 30 height 13
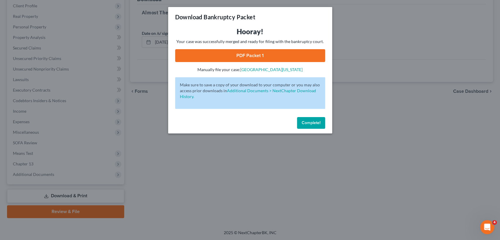
click at [274, 57] on link "PDF Packet 1" at bounding box center [250, 55] width 150 height 13
click at [309, 124] on span "Complete!" at bounding box center [310, 122] width 19 height 5
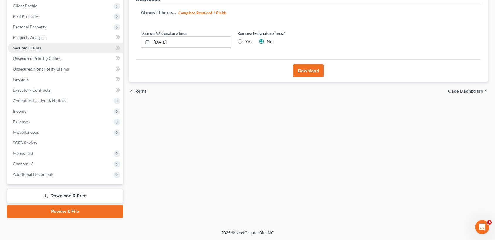
click at [27, 47] on span "Secured Claims" at bounding box center [27, 47] width 28 height 5
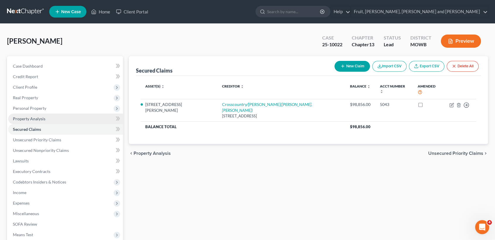
click at [25, 116] on span "Property Analysis" at bounding box center [29, 118] width 32 height 5
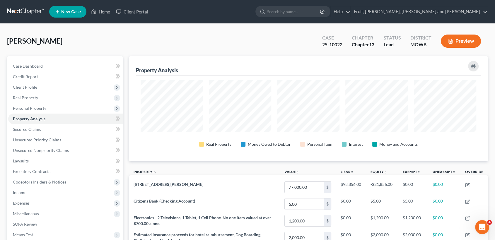
click at [461, 39] on button "Preview" at bounding box center [460, 41] width 40 height 13
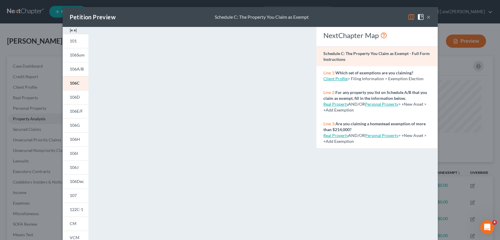
click at [426, 16] on button "×" at bounding box center [428, 16] width 4 height 7
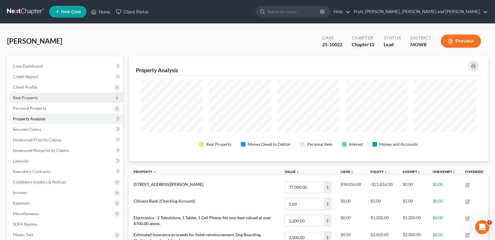
click at [27, 99] on span "Real Property" at bounding box center [25, 97] width 25 height 5
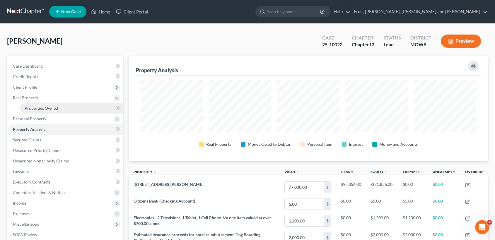
click at [28, 106] on span "Properties Owned" at bounding box center [41, 108] width 33 height 5
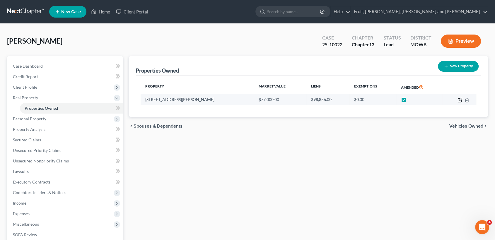
click at [459, 98] on icon "button" at bounding box center [459, 100] width 5 height 5
select select "39"
select select "42"
select select "0"
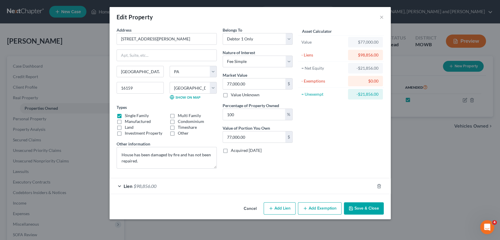
click at [179, 184] on div "Lien $98,856.00" at bounding box center [241, 186] width 265 height 16
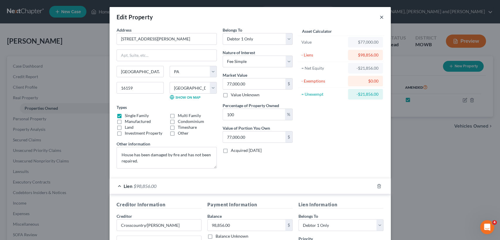
click at [379, 17] on button "×" at bounding box center [381, 16] width 4 height 7
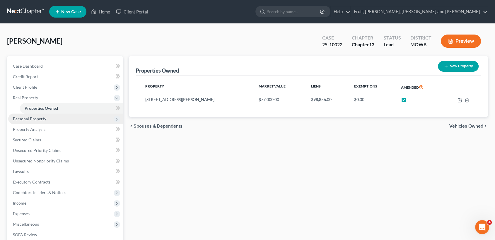
click at [33, 117] on span "Personal Property" at bounding box center [29, 118] width 33 height 5
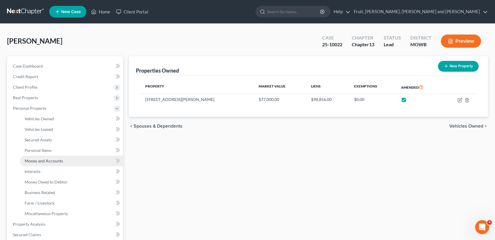
click at [45, 160] on span "Money and Accounts" at bounding box center [44, 160] width 38 height 5
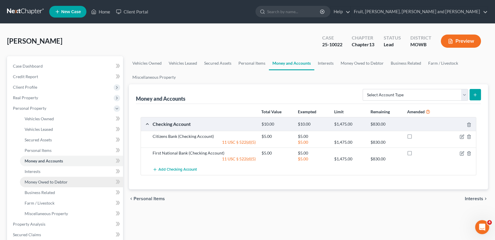
click at [40, 182] on span "Money Owed to Debtor" at bounding box center [46, 181] width 43 height 5
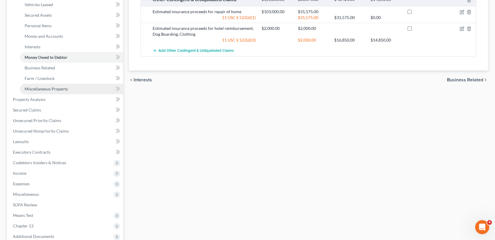
scroll to position [130, 0]
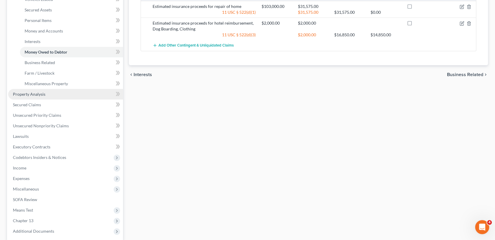
click at [33, 94] on span "Property Analysis" at bounding box center [29, 94] width 32 height 5
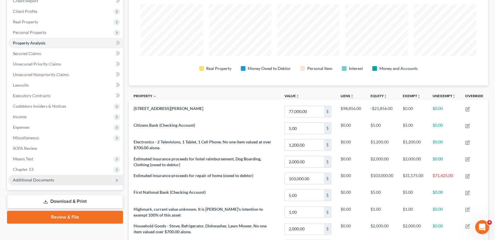
scroll to position [65, 0]
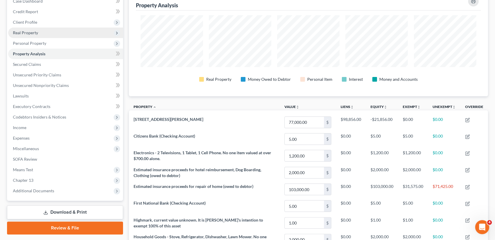
click at [30, 31] on span "Real Property" at bounding box center [25, 32] width 25 height 5
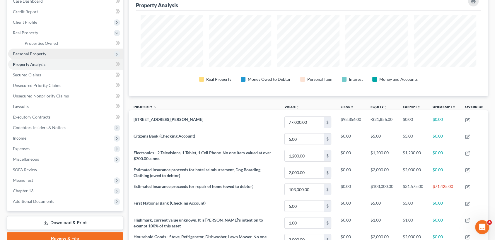
click at [35, 54] on span "Personal Property" at bounding box center [29, 53] width 33 height 5
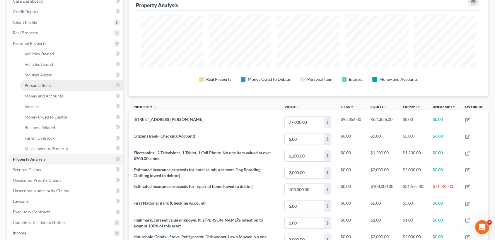
click at [36, 87] on span "Personal Items" at bounding box center [38, 85] width 27 height 5
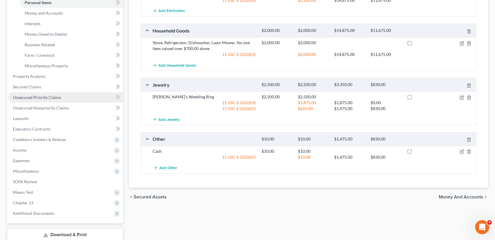
scroll to position [130, 0]
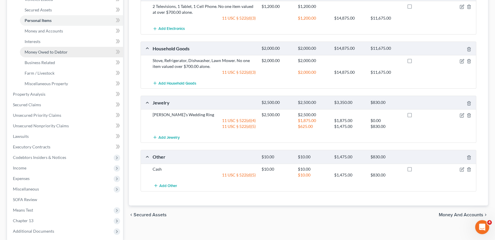
click at [56, 52] on span "Money Owed to Debtor" at bounding box center [46, 51] width 43 height 5
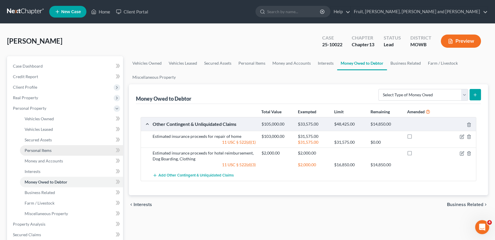
click at [42, 148] on span "Personal Items" at bounding box center [38, 150] width 27 height 5
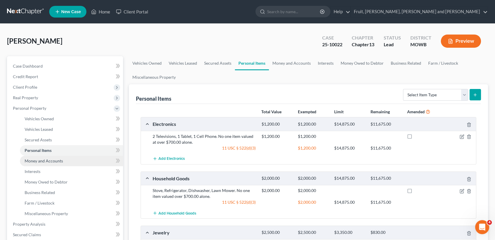
click at [41, 160] on span "Money and Accounts" at bounding box center [44, 160] width 38 height 5
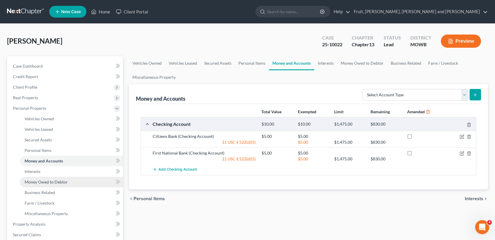
click at [42, 181] on span "Money Owed to Debtor" at bounding box center [46, 181] width 43 height 5
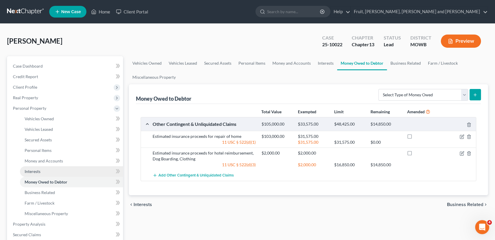
scroll to position [32, 0]
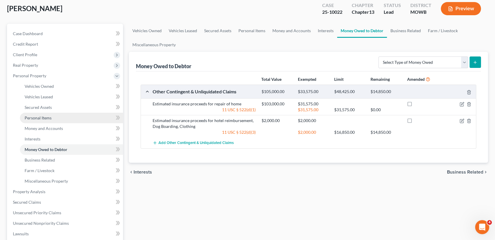
click at [36, 119] on span "Personal Items" at bounding box center [38, 117] width 27 height 5
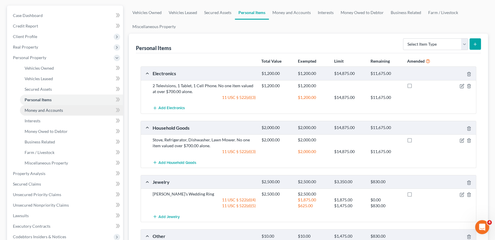
scroll to position [65, 0]
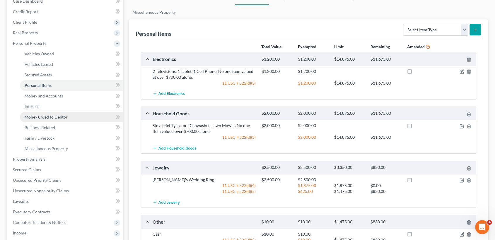
click at [38, 117] on span "Money Owed to Debtor" at bounding box center [46, 116] width 43 height 5
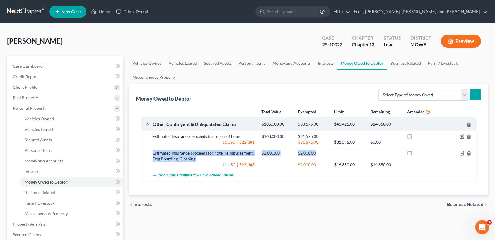
drag, startPoint x: 152, startPoint y: 153, endPoint x: 329, endPoint y: 151, distance: 176.8
click at [329, 151] on div "Estimated insurance proceeds for hotel reimbursement, Dog Boarding, Clothing $2…" at bounding box center [313, 159] width 327 height 18
copy div "Estimated insurance proceeds for hotel reimbursement, Dog Boarding, Clothing $2…"
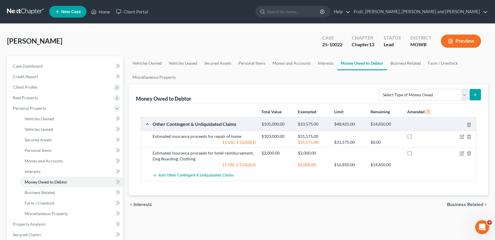
click at [237, 93] on div "Money Owed to Debtor Select Type of Money Owed Accounts Receivable Alimony Chil…" at bounding box center [308, 94] width 345 height 20
drag, startPoint x: 152, startPoint y: 136, endPoint x: 286, endPoint y: 136, distance: 134.3
click at [286, 136] on div "Estimated insurance proceeds for repair of home $103,000.00 $31,575.00 11 USC §…" at bounding box center [313, 139] width 327 height 12
drag, startPoint x: 220, startPoint y: 137, endPoint x: 218, endPoint y: 141, distance: 4.6
drag, startPoint x: 218, startPoint y: 141, endPoint x: 193, endPoint y: 134, distance: 25.8
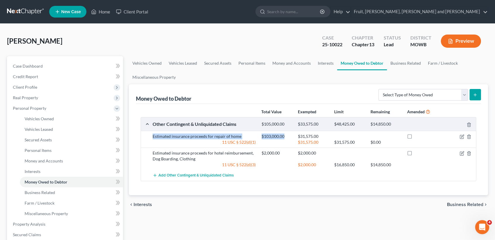
copy div "Estimated insurance proceeds for repair of home $103,000.00"
click at [274, 213] on div "chevron_left Interests Business Related chevron_right" at bounding box center [308, 204] width 359 height 19
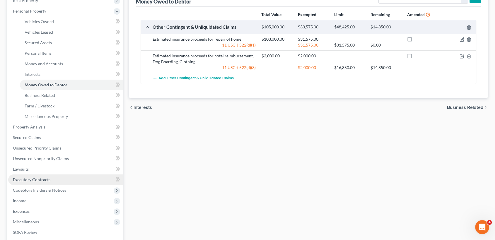
scroll to position [97, 0]
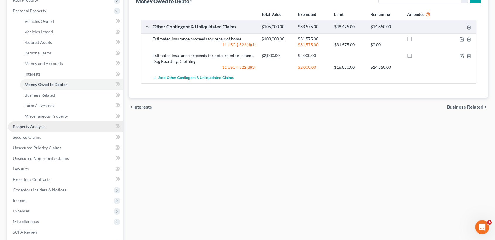
click at [33, 124] on span "Property Analysis" at bounding box center [29, 126] width 32 height 5
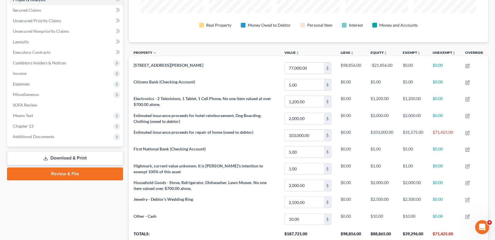
scroll to position [98, 0]
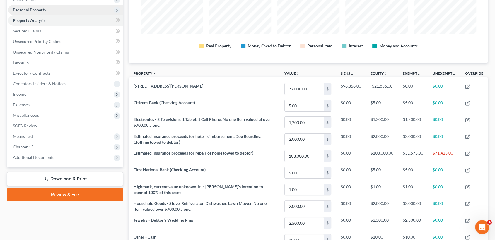
click at [28, 8] on span "Personal Property" at bounding box center [29, 9] width 33 height 5
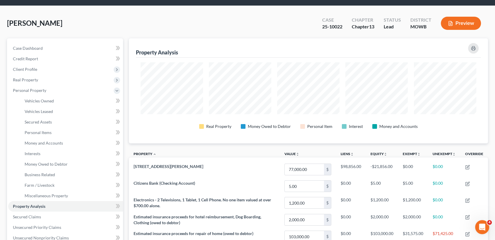
scroll to position [65, 0]
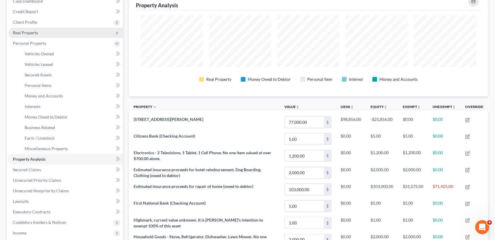
click at [31, 32] on span "Real Property" at bounding box center [25, 32] width 25 height 5
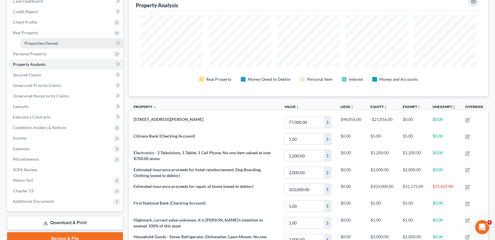
click at [33, 43] on span "Properties Owned" at bounding box center [41, 43] width 33 height 5
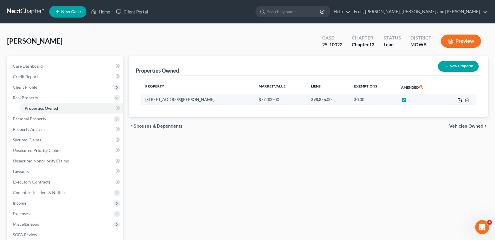
click at [459, 99] on icon "button" at bounding box center [459, 100] width 5 height 5
select select "39"
select select "42"
select select "0"
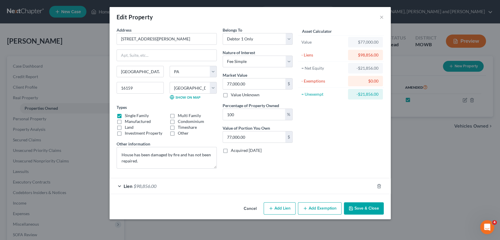
click at [321, 209] on button "Add Exemption" at bounding box center [320, 208] width 44 height 12
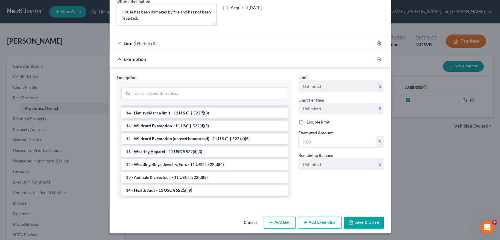
scroll to position [65, 0]
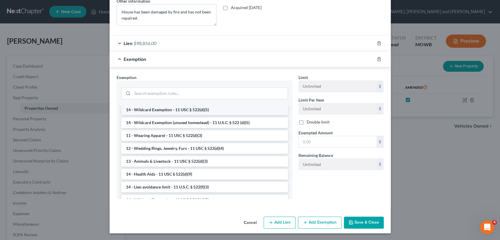
click at [202, 110] on li "14 - Wildcard Exemption - 11 USC § 522(d)(5)" at bounding box center [204, 109] width 167 height 11
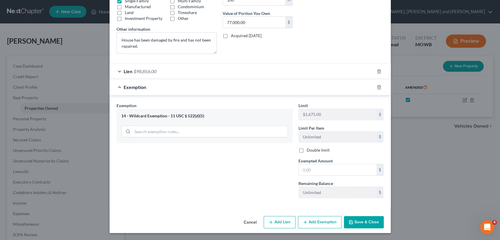
scroll to position [114, 0]
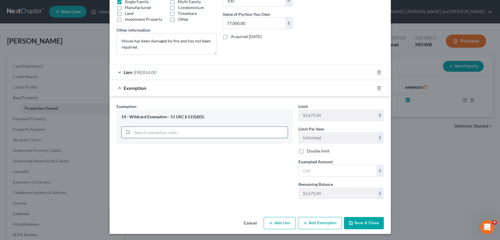
click at [198, 136] on div "14 - Wildcard Exemption - 11 USC § 522(d)(5)" at bounding box center [204, 126] width 176 height 35
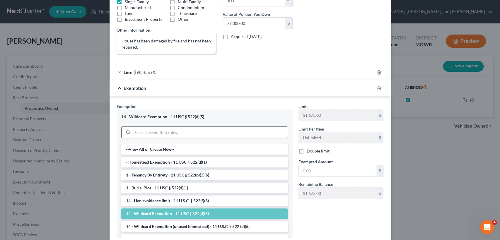
scroll to position [143, 0]
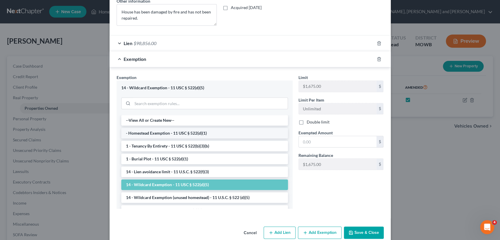
click at [190, 133] on li "- Homestead Exemption - 11 USC § 522(d)(1)" at bounding box center [204, 133] width 167 height 11
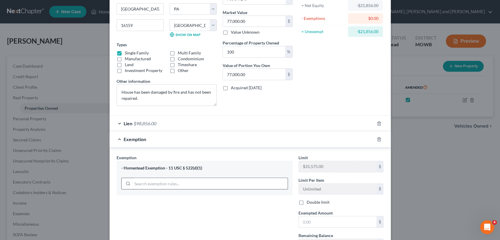
scroll to position [49, 0]
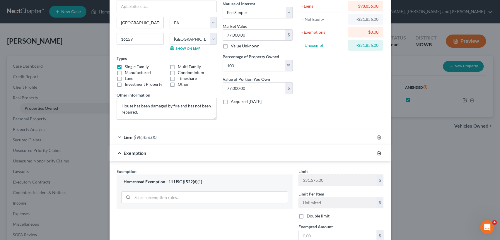
click at [377, 152] on icon "button" at bounding box center [378, 153] width 5 height 5
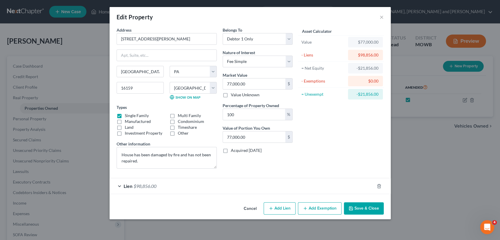
scroll to position [0, 0]
click at [361, 209] on button "Save & Close" at bounding box center [364, 208] width 40 height 12
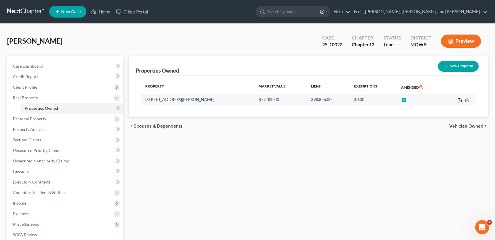
click at [460, 99] on icon "button" at bounding box center [459, 100] width 5 height 5
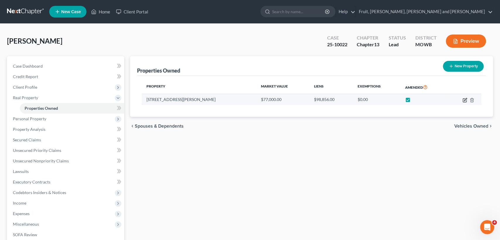
select select "39"
select select "42"
select select "0"
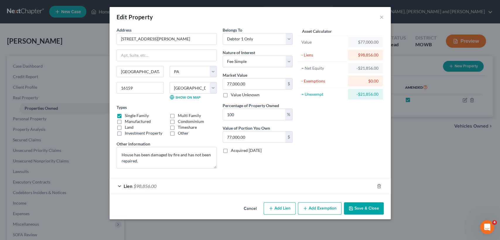
click at [328, 208] on button "Add Exemption" at bounding box center [320, 208] width 44 height 12
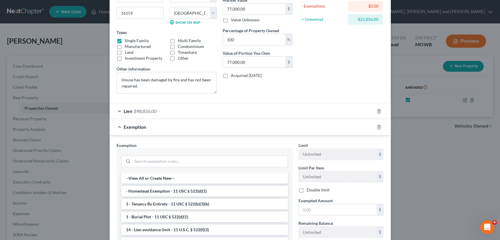
scroll to position [97, 0]
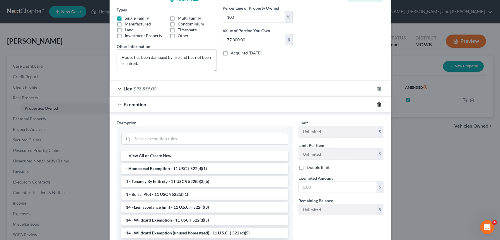
click at [378, 105] on icon "button" at bounding box center [378, 104] width 5 height 5
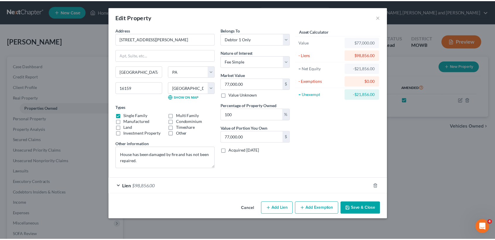
scroll to position [0, 0]
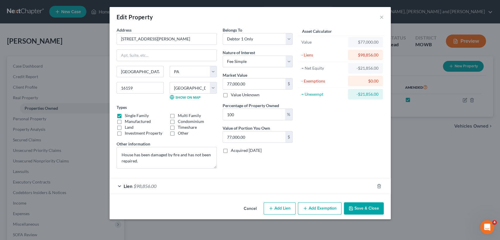
click at [363, 211] on button "Save & Close" at bounding box center [364, 208] width 40 height 12
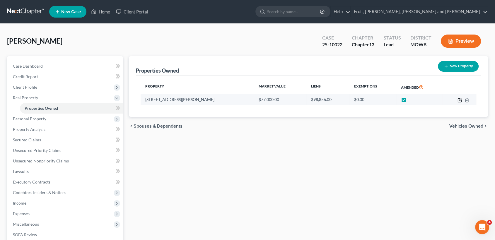
click at [459, 100] on icon "button" at bounding box center [460, 99] width 3 height 3
select select "39"
select select "42"
select select "0"
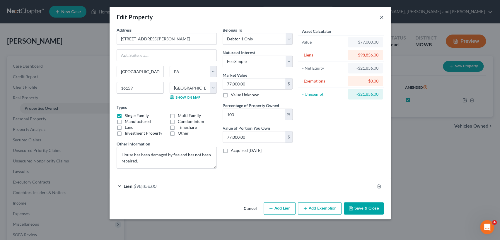
click at [382, 17] on button "×" at bounding box center [381, 16] width 4 height 7
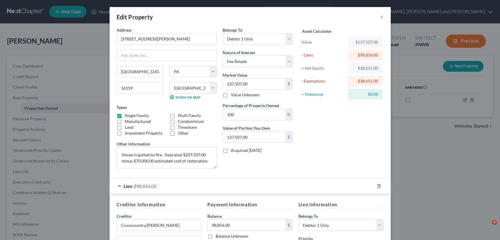
select select "39"
select select "42"
select select "0"
select select "36"
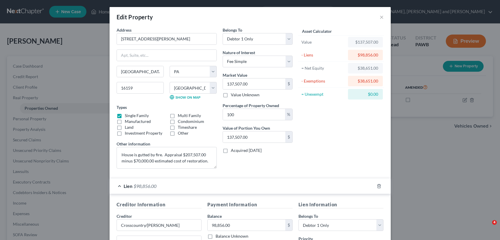
select select "0"
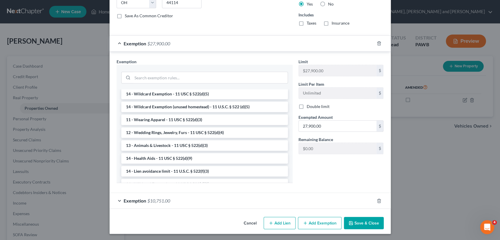
click at [363, 225] on button "Save & Close" at bounding box center [364, 223] width 40 height 12
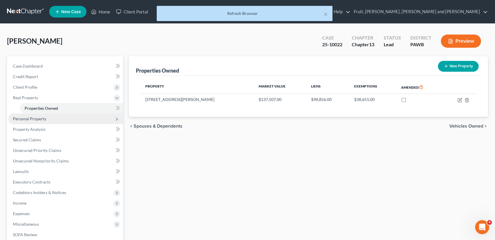
click at [36, 116] on span "Personal Property" at bounding box center [29, 118] width 33 height 5
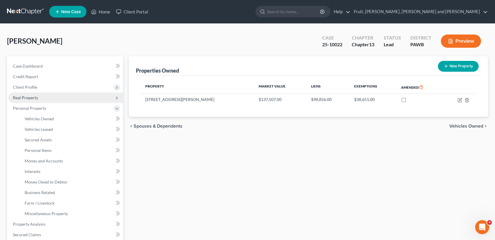
click at [24, 98] on span "Real Property" at bounding box center [25, 97] width 25 height 5
